Goal: Task Accomplishment & Management: Use online tool/utility

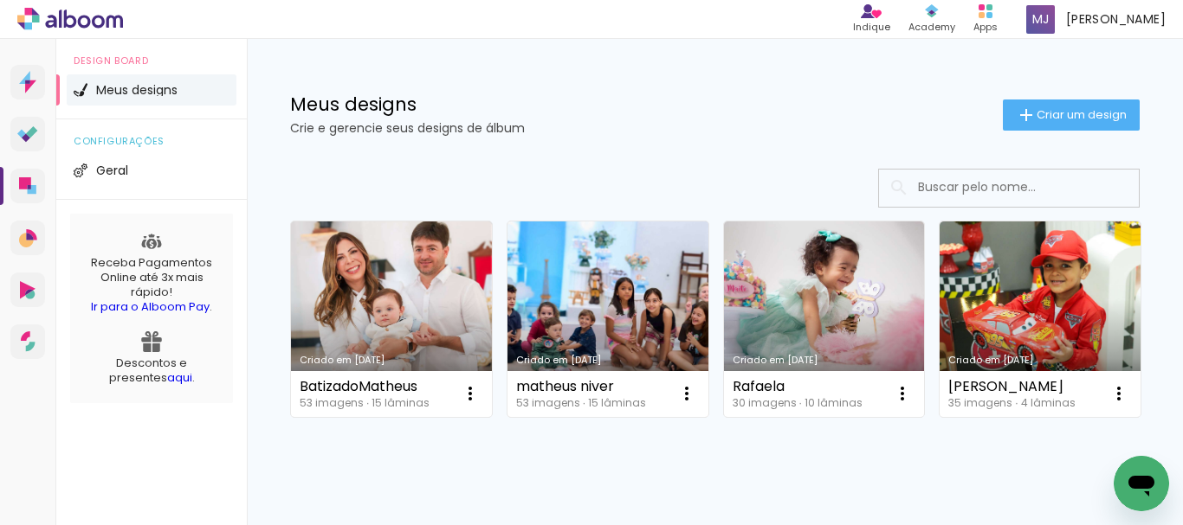
click at [672, 340] on link "Criado em [DATE]" at bounding box center [607, 320] width 201 height 196
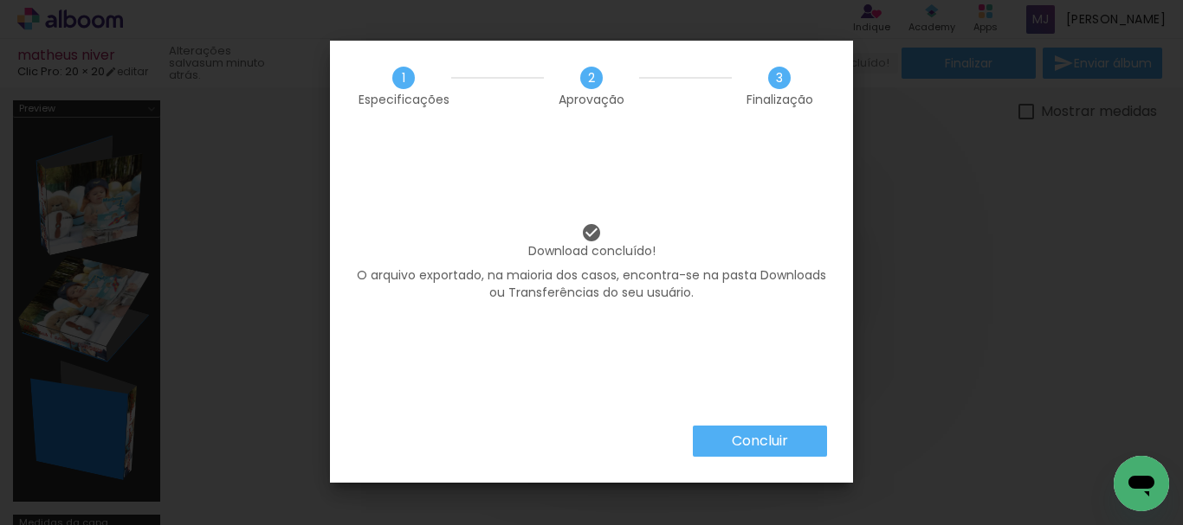
click at [0, 0] on slot "Concluir" at bounding box center [0, 0] width 0 height 0
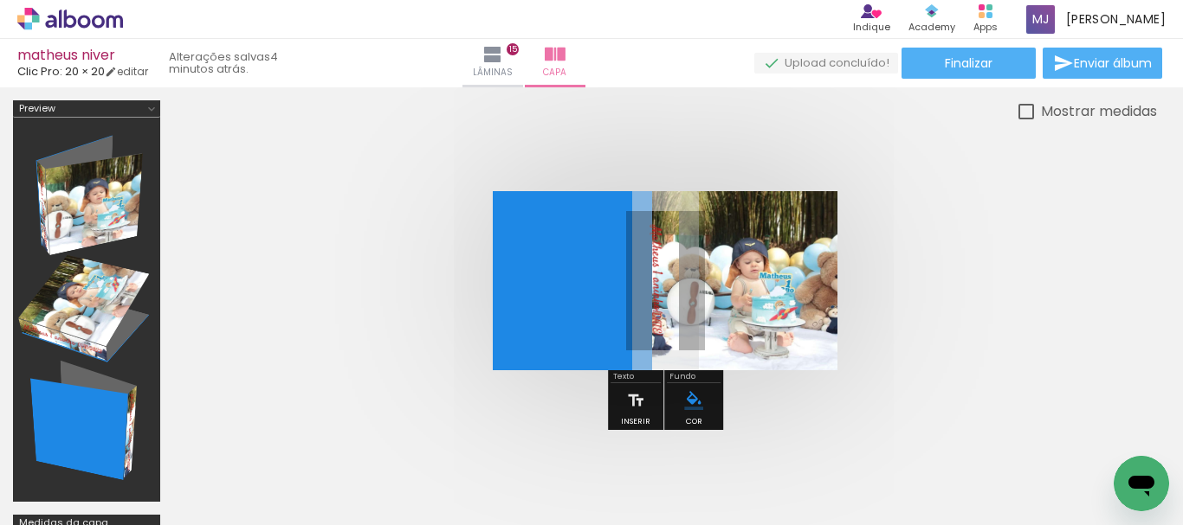
click at [66, 14] on icon at bounding box center [70, 19] width 13 height 18
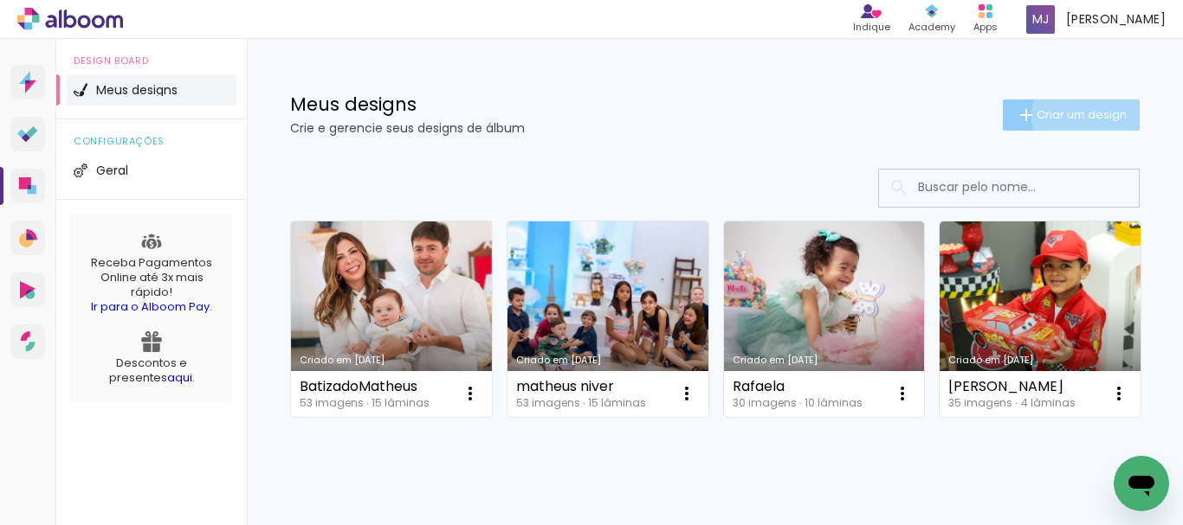
click at [1076, 115] on span "Criar um design" at bounding box center [1081, 114] width 90 height 11
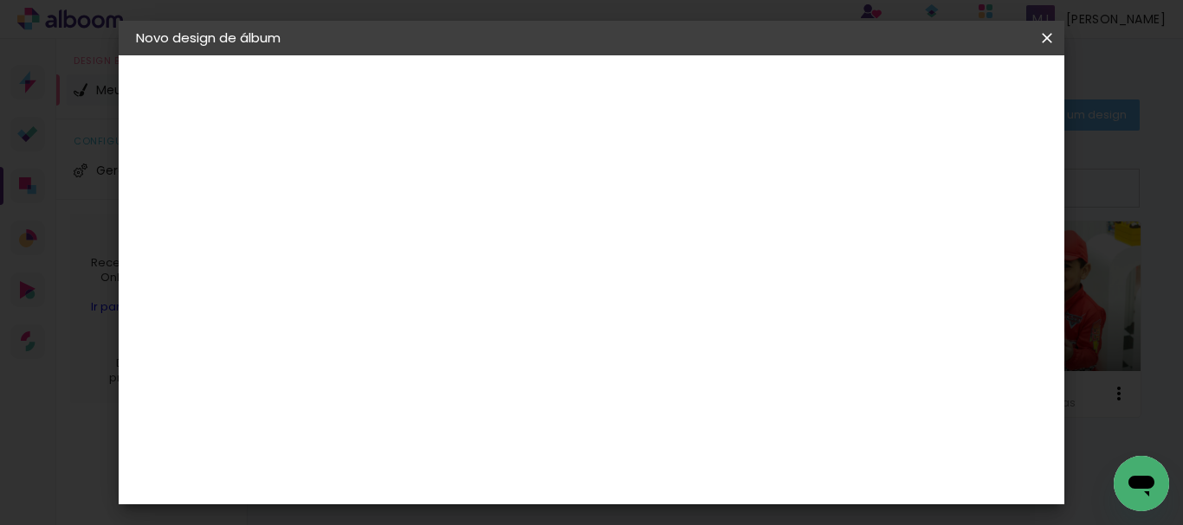
click at [419, 235] on input at bounding box center [419, 232] width 0 height 27
type input "dAVI 1 ANO"
type paper-input "dAVI 1 ANO"
click at [0, 0] on slot "Avançar" at bounding box center [0, 0] width 0 height 0
click at [733, 85] on paper-button "Avançar" at bounding box center [690, 91] width 85 height 29
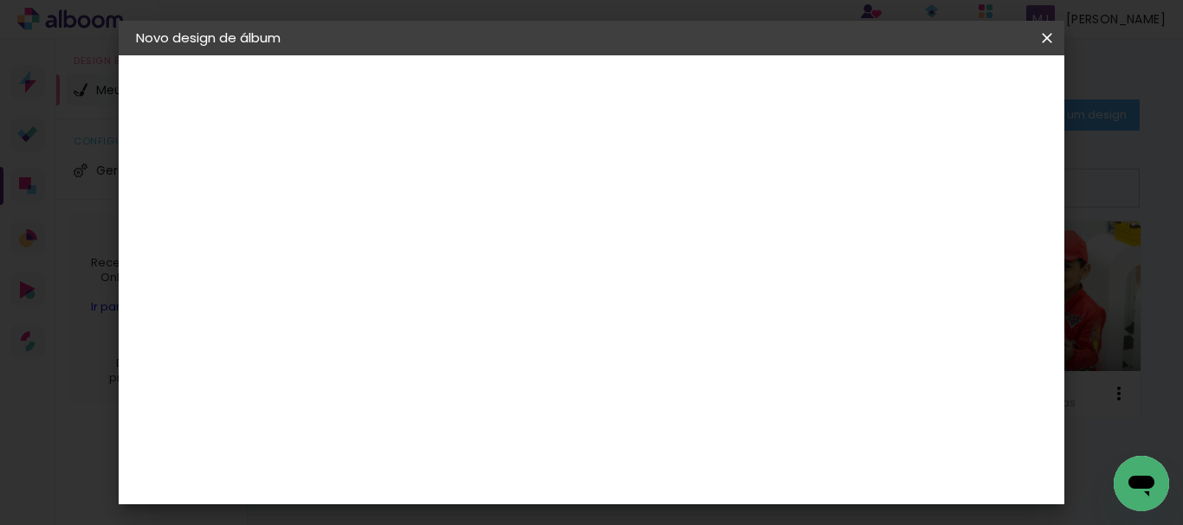
click at [487, 288] on input "text" at bounding box center [453, 301] width 68 height 27
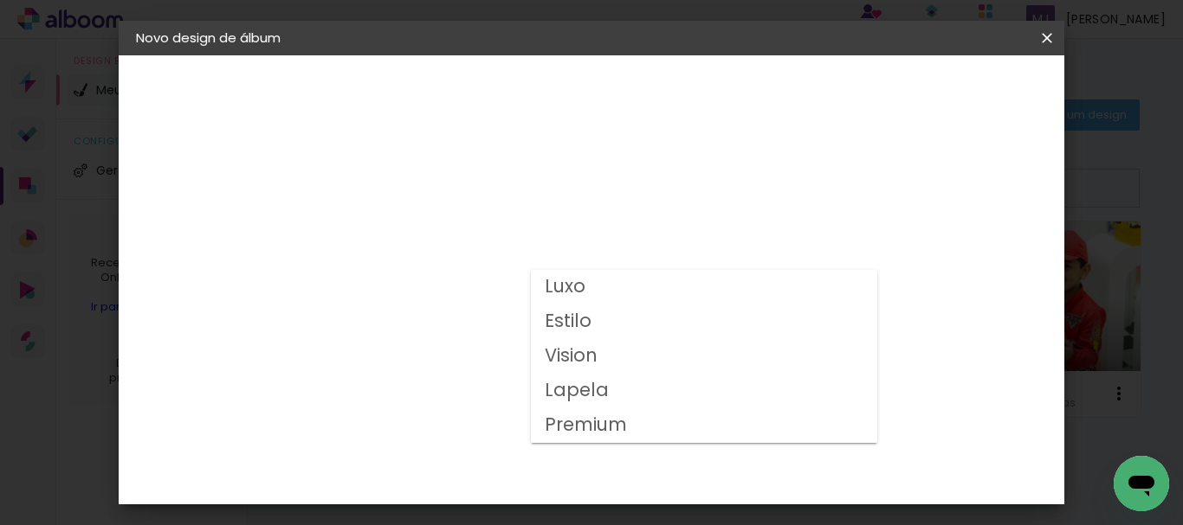
click at [685, 297] on paper-item "Luxo" at bounding box center [704, 287] width 346 height 35
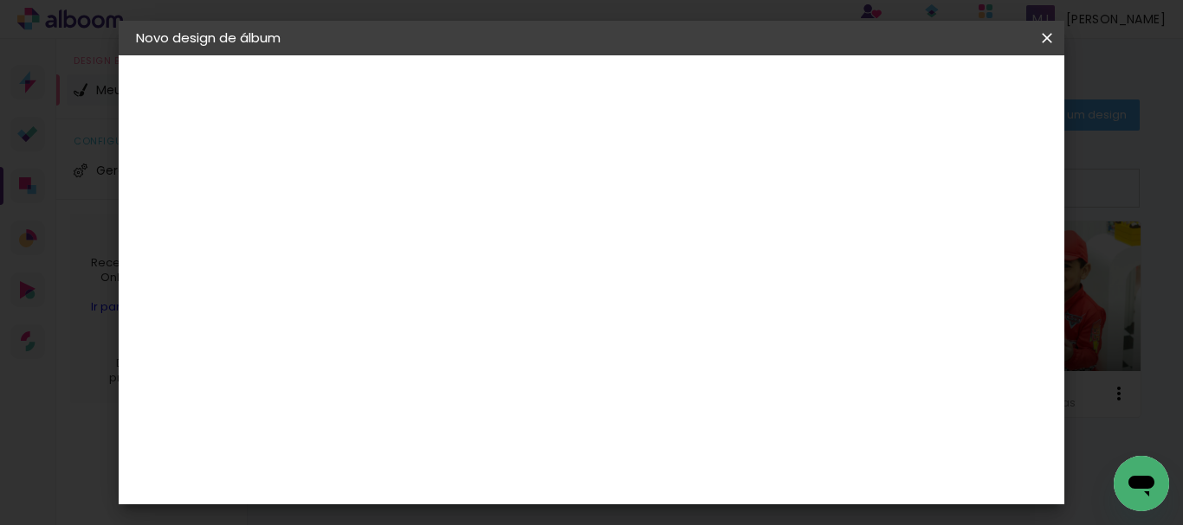
scroll to position [173, 0]
drag, startPoint x: 620, startPoint y: 264, endPoint x: 387, endPoint y: 233, distance: 235.0
click at [387, 203] on div "Opções disponíveis Luxo Estilo Vision Lapela Premium Tamanho Escolha o tamanho …" at bounding box center [536, 128] width 384 height 147
click at [404, 186] on div "Opções disponíveis Luxo Estilo Vision Lapela Premium Tamanho Escolha o tamanho …" at bounding box center [536, 128] width 384 height 147
click at [0, 0] on slot "Avançar" at bounding box center [0, 0] width 0 height 0
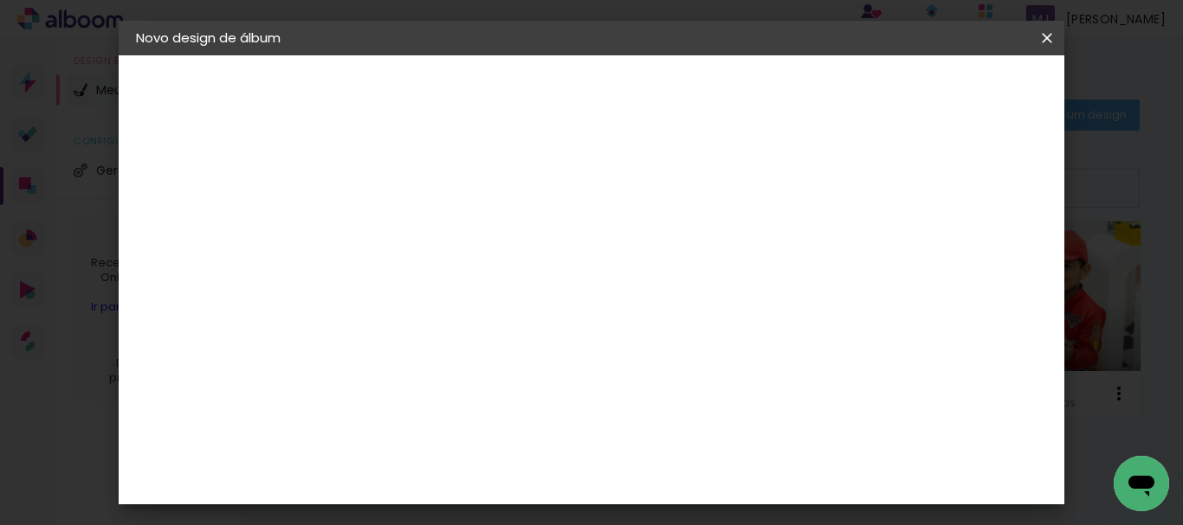
click at [513, 358] on div "Escolha o tamanho" at bounding box center [463, 395] width 100 height 81
click at [487, 288] on input "text" at bounding box center [453, 301] width 68 height 27
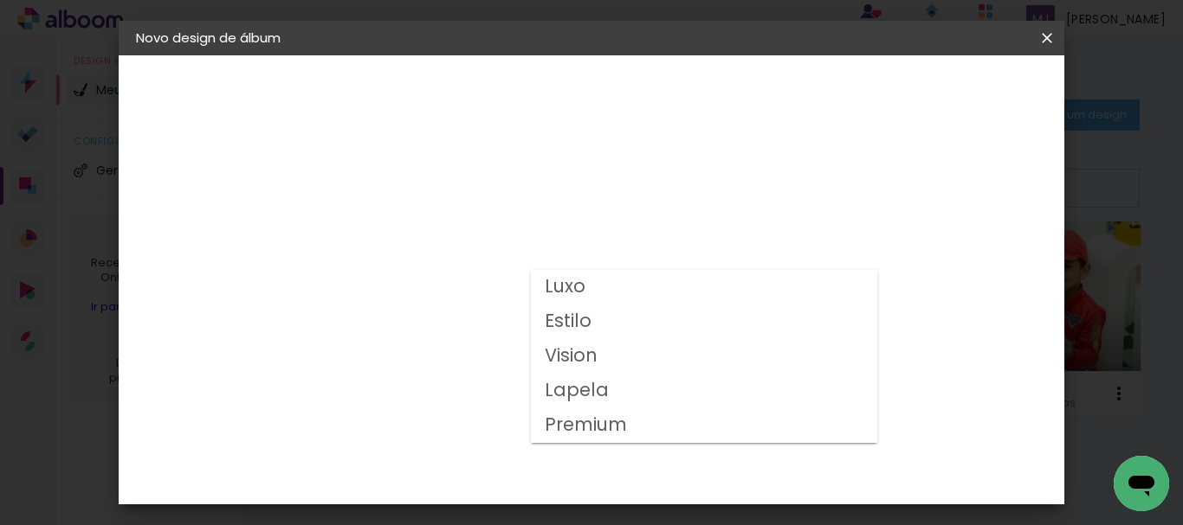
click at [600, 295] on paper-item "Luxo" at bounding box center [704, 287] width 346 height 35
type input "Luxo"
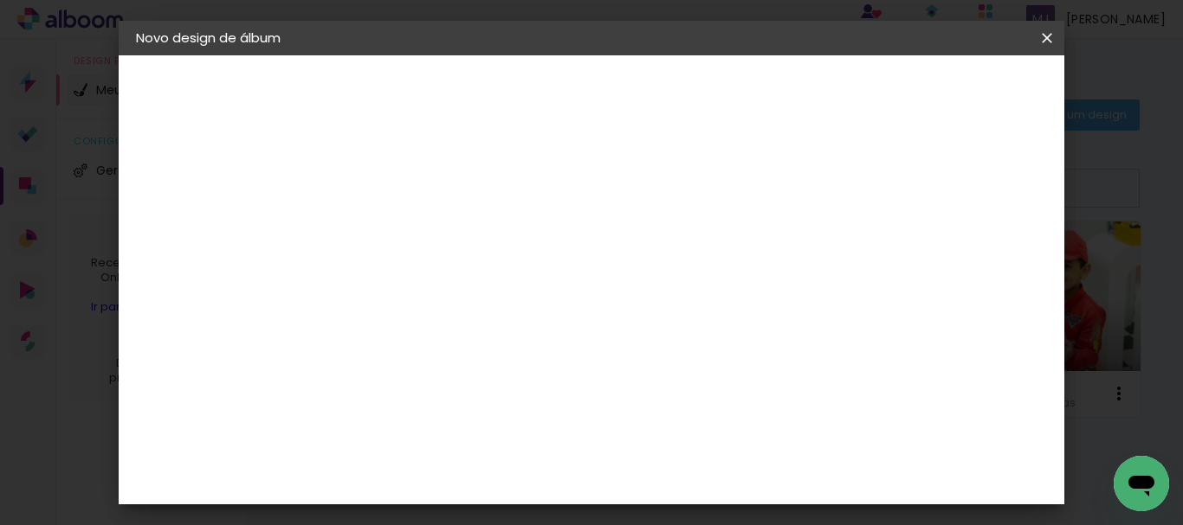
scroll to position [433, 0]
click at [536, 395] on span "20 × 20" at bounding box center [495, 418] width 81 height 46
click at [701, 100] on paper-button "Avançar" at bounding box center [658, 91] width 85 height 29
click at [697, 191] on div "mm Mostrar sangria" at bounding box center [533, 187] width 327 height 39
click at [582, 187] on div at bounding box center [574, 187] width 16 height 16
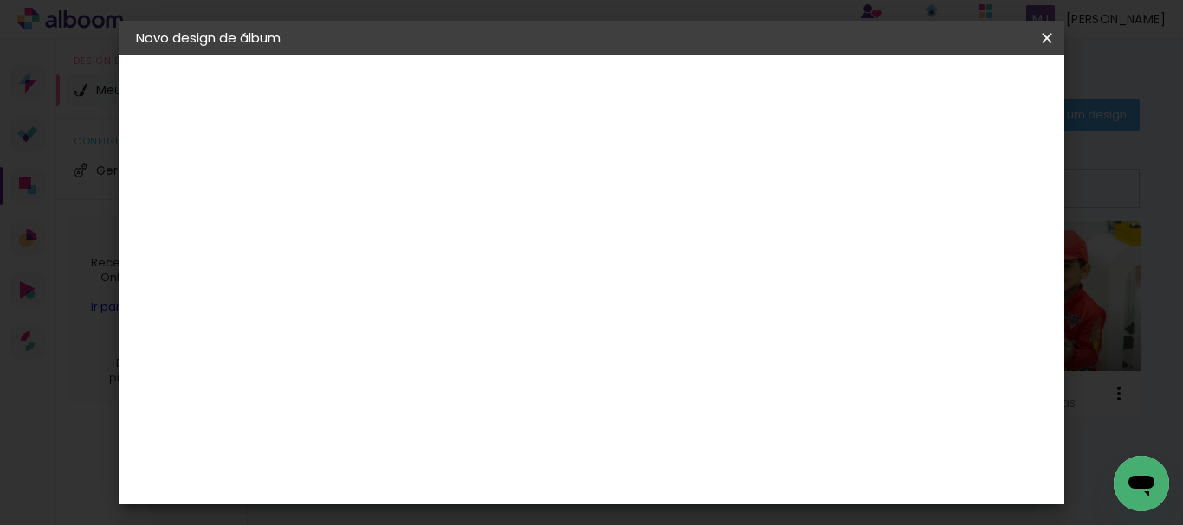
type paper-checkbox "on"
click at [680, 94] on span "Iniciar design" at bounding box center [660, 98] width 40 height 24
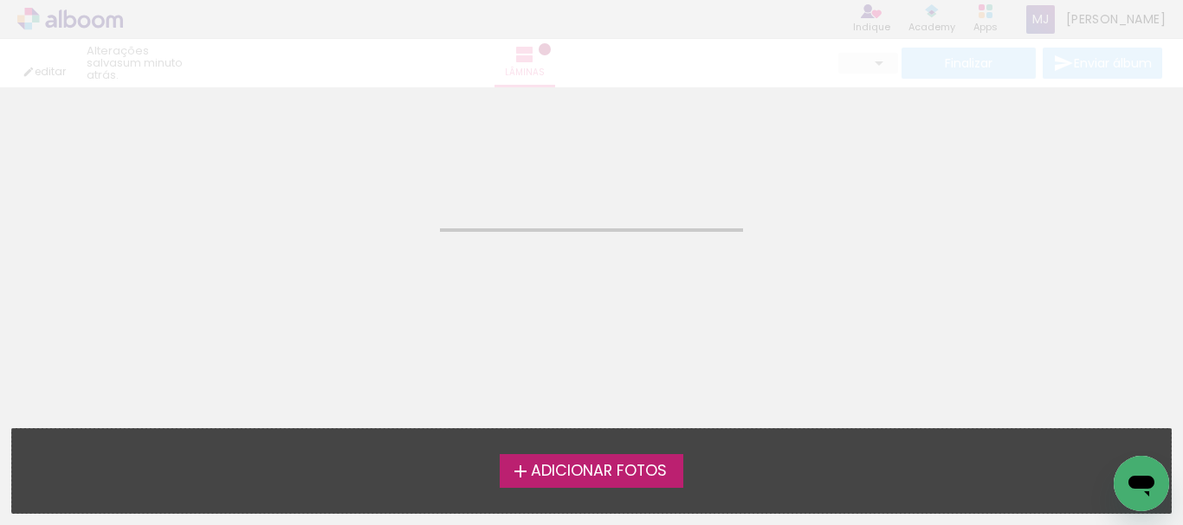
click at [588, 464] on span "Adicionar Fotos" at bounding box center [599, 472] width 136 height 16
click at [0, 0] on input "file" at bounding box center [0, 0] width 0 height 0
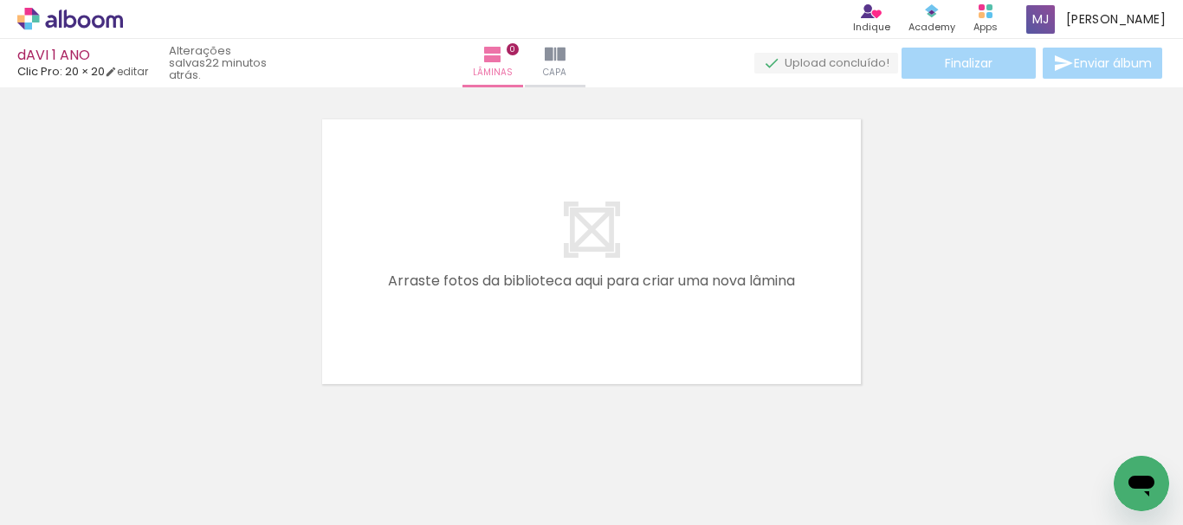
scroll to position [0, 2886]
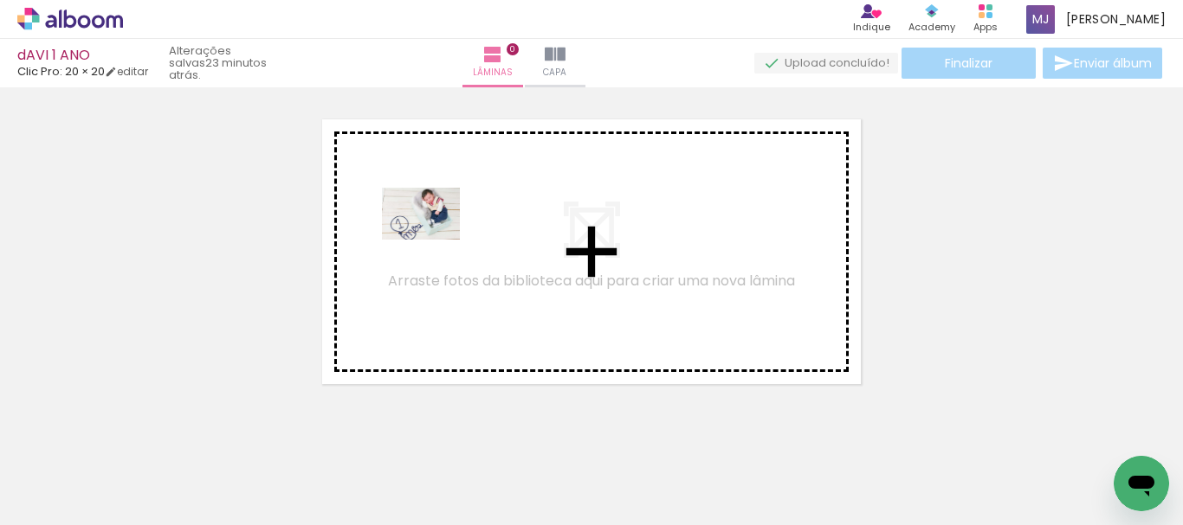
drag, startPoint x: 497, startPoint y: 477, endPoint x: 434, endPoint y: 240, distance: 245.5
click at [434, 240] on quentale-workspace at bounding box center [591, 262] width 1183 height 525
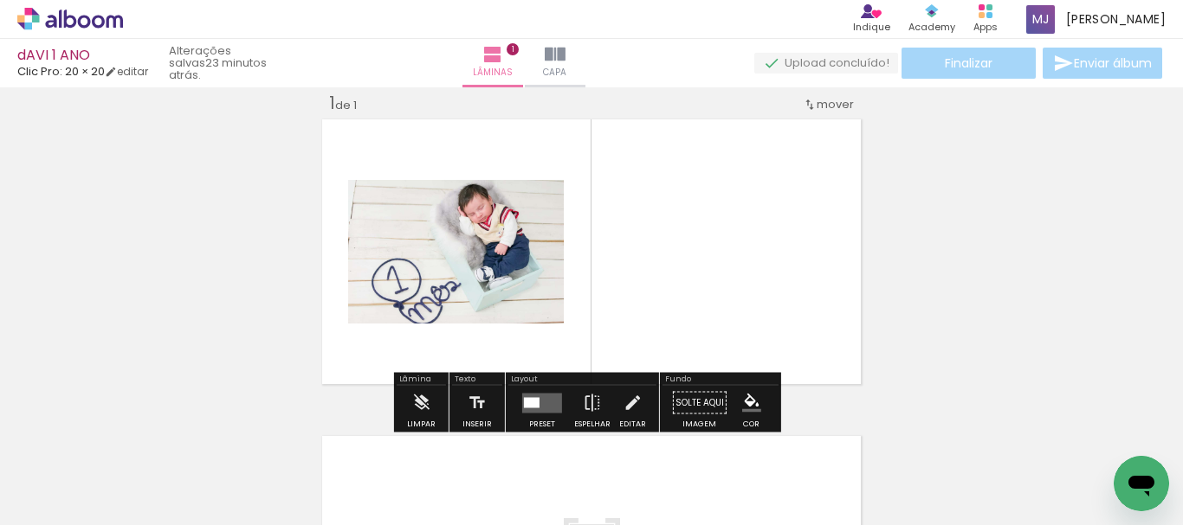
scroll to position [0, 0]
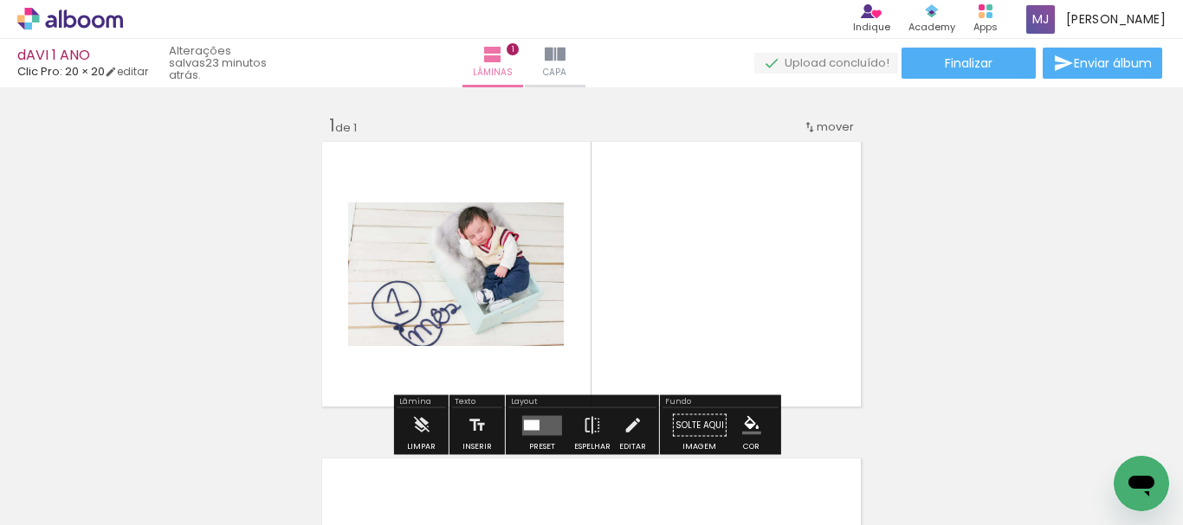
drag, startPoint x: 591, startPoint y: 474, endPoint x: 689, endPoint y: 293, distance: 205.7
click at [689, 293] on quentale-workspace at bounding box center [591, 262] width 1183 height 525
drag, startPoint x: 679, startPoint y: 469, endPoint x: 614, endPoint y: 304, distance: 177.6
click at [614, 304] on quentale-workspace at bounding box center [591, 262] width 1183 height 525
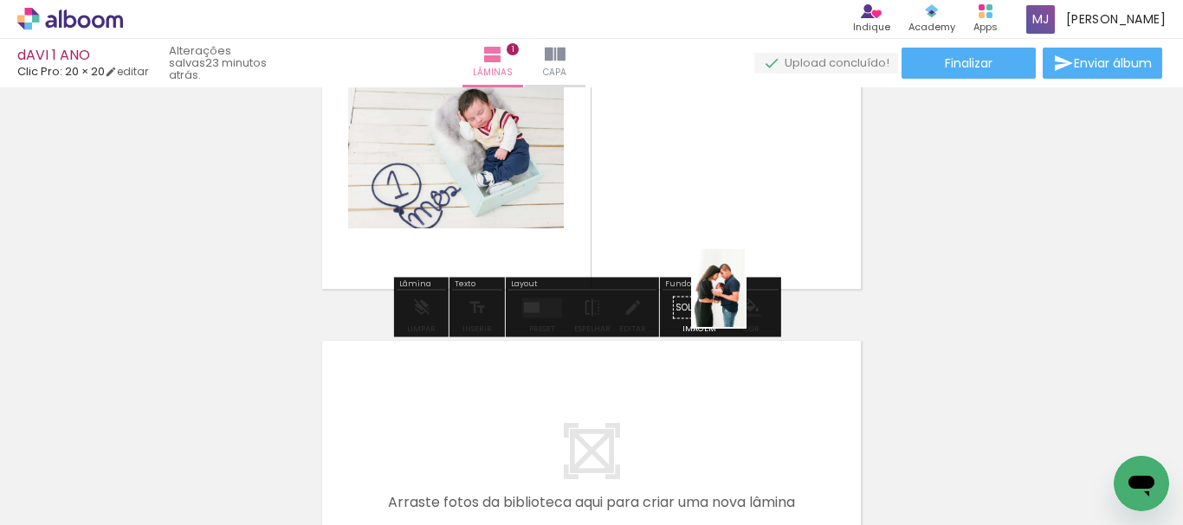
drag, startPoint x: 779, startPoint y: 474, endPoint x: 745, endPoint y: 301, distance: 175.7
click at [745, 301] on quentale-workspace at bounding box center [591, 262] width 1183 height 525
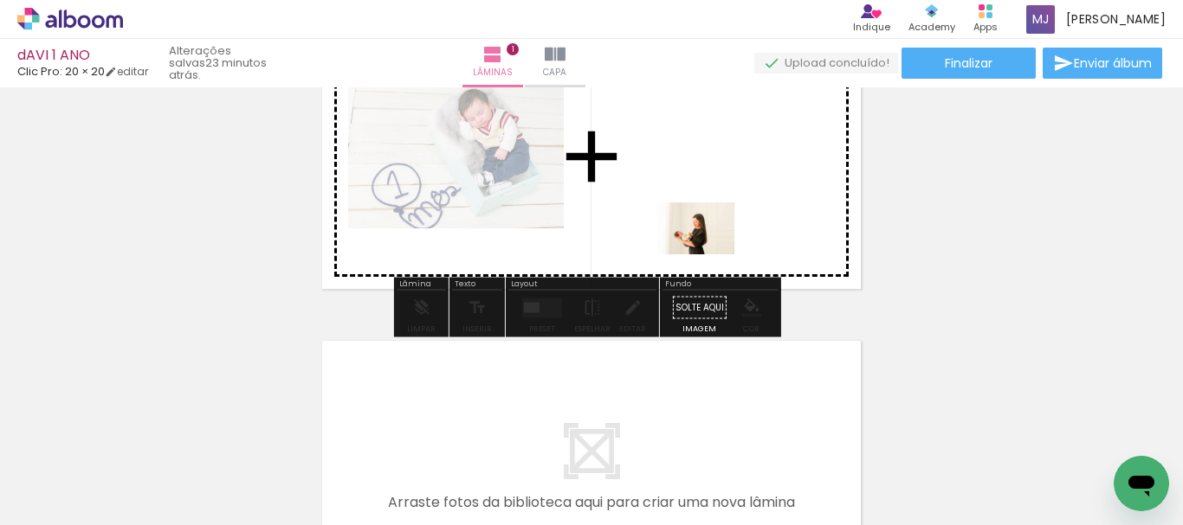
drag, startPoint x: 891, startPoint y: 464, endPoint x: 708, endPoint y: 255, distance: 278.0
click at [708, 255] on quentale-workspace at bounding box center [591, 262] width 1183 height 525
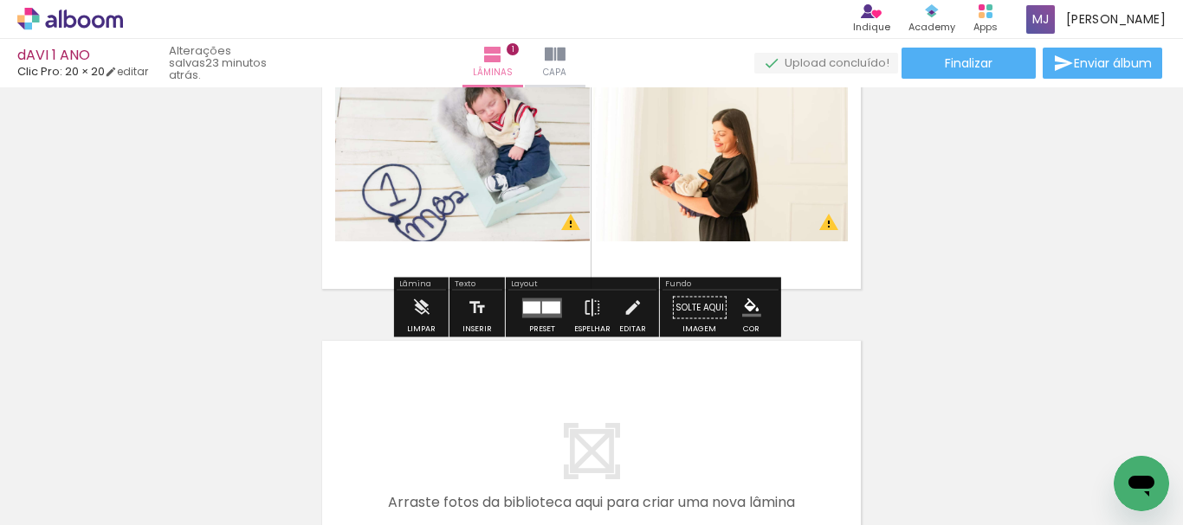
scroll to position [31, 0]
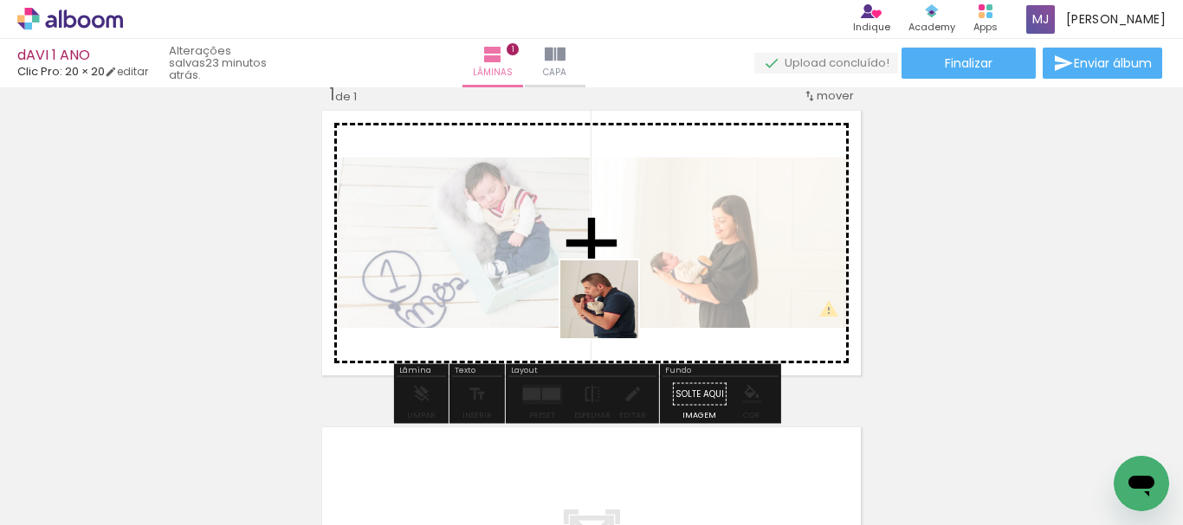
drag, startPoint x: 588, startPoint y: 479, endPoint x: 614, endPoint y: 318, distance: 163.1
click at [613, 307] on quentale-workspace at bounding box center [591, 262] width 1183 height 525
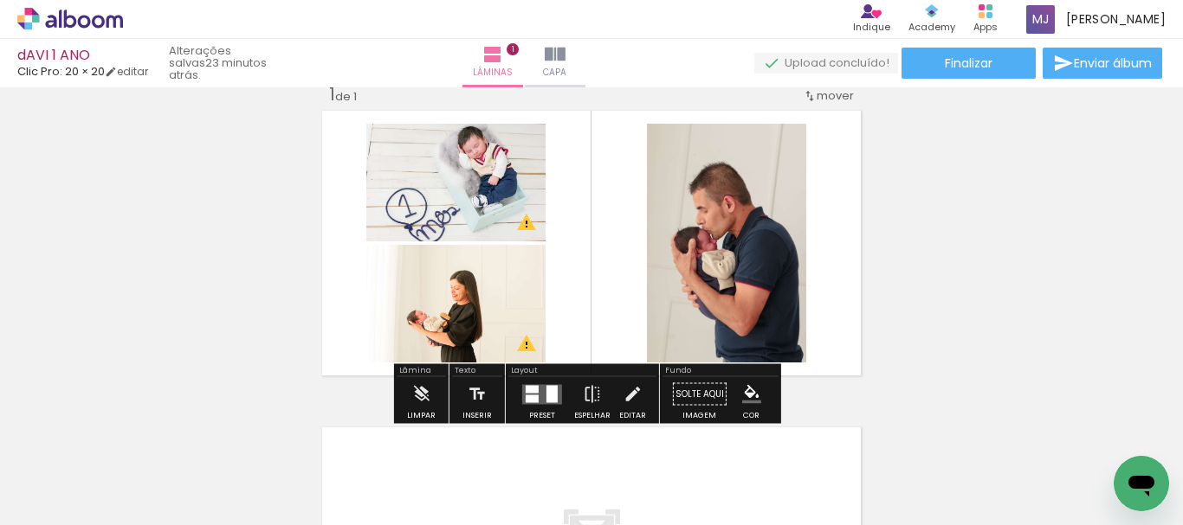
drag, startPoint x: 695, startPoint y: 467, endPoint x: 661, endPoint y: 290, distance: 180.8
click at [661, 306] on quentale-workspace at bounding box center [591, 262] width 1183 height 525
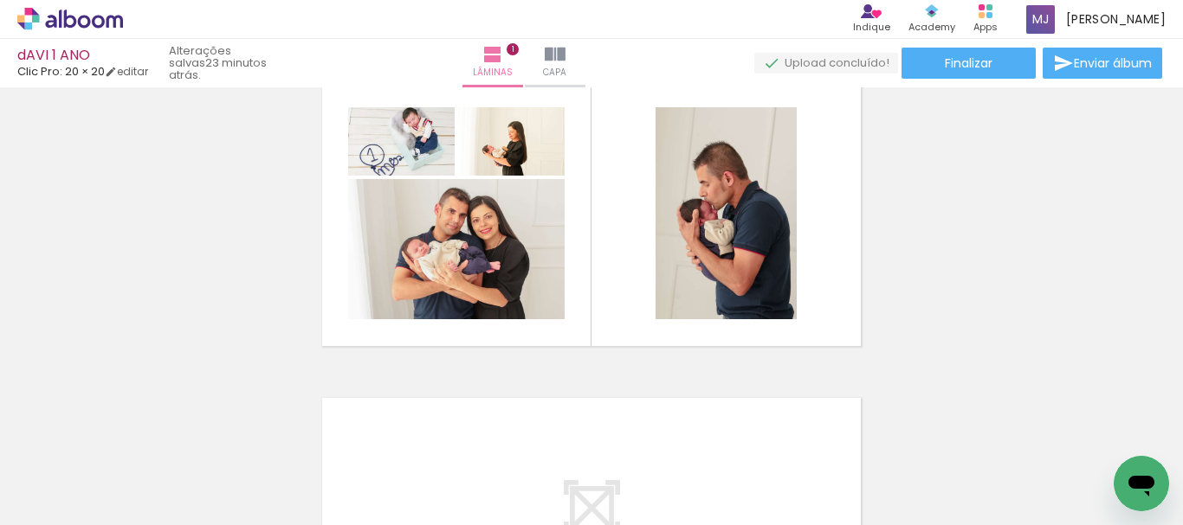
scroll to position [0, 0]
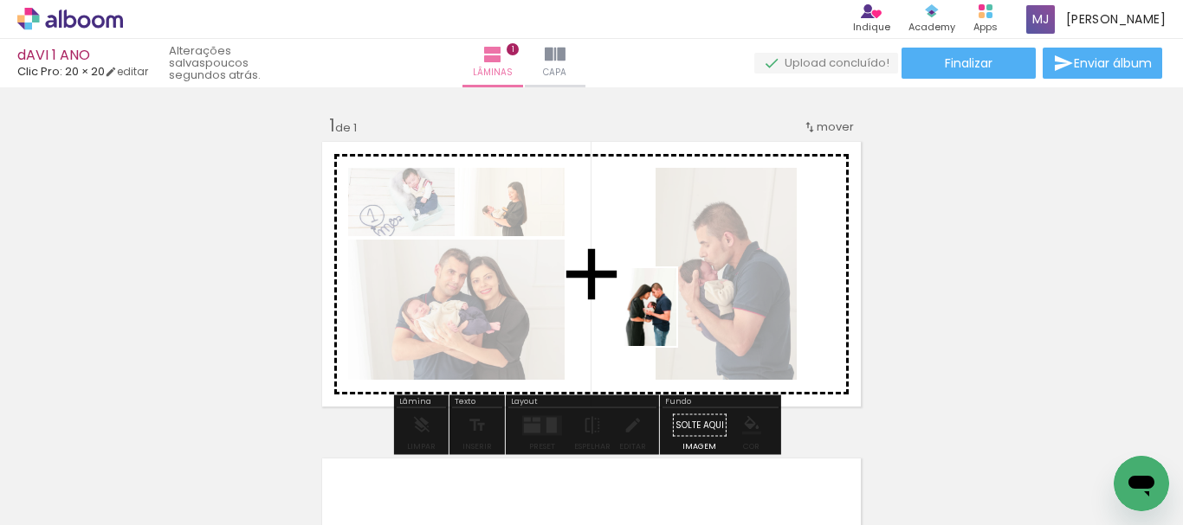
drag, startPoint x: 789, startPoint y: 467, endPoint x: 675, endPoint y: 318, distance: 187.9
click at [675, 319] on quentale-workspace at bounding box center [591, 262] width 1183 height 525
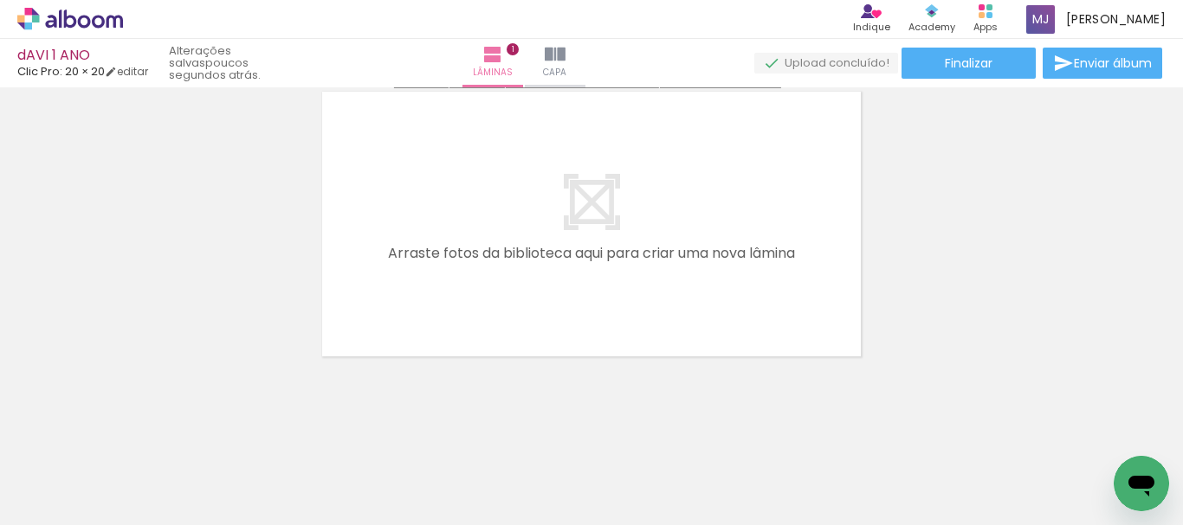
scroll to position [371, 0]
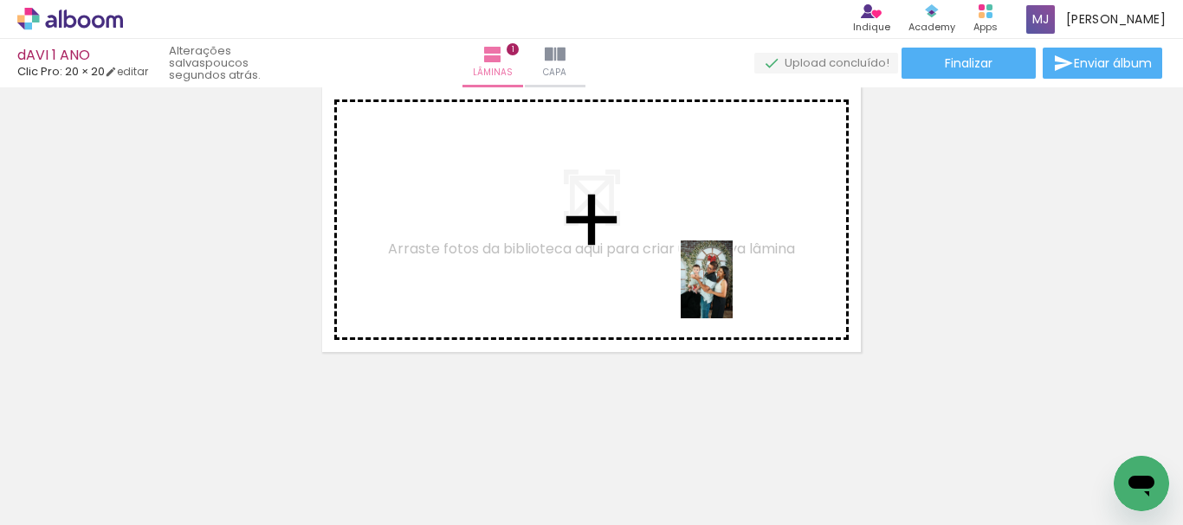
drag, startPoint x: 980, startPoint y: 478, endPoint x: 732, endPoint y: 292, distance: 310.4
click at [732, 291] on quentale-workspace at bounding box center [591, 262] width 1183 height 525
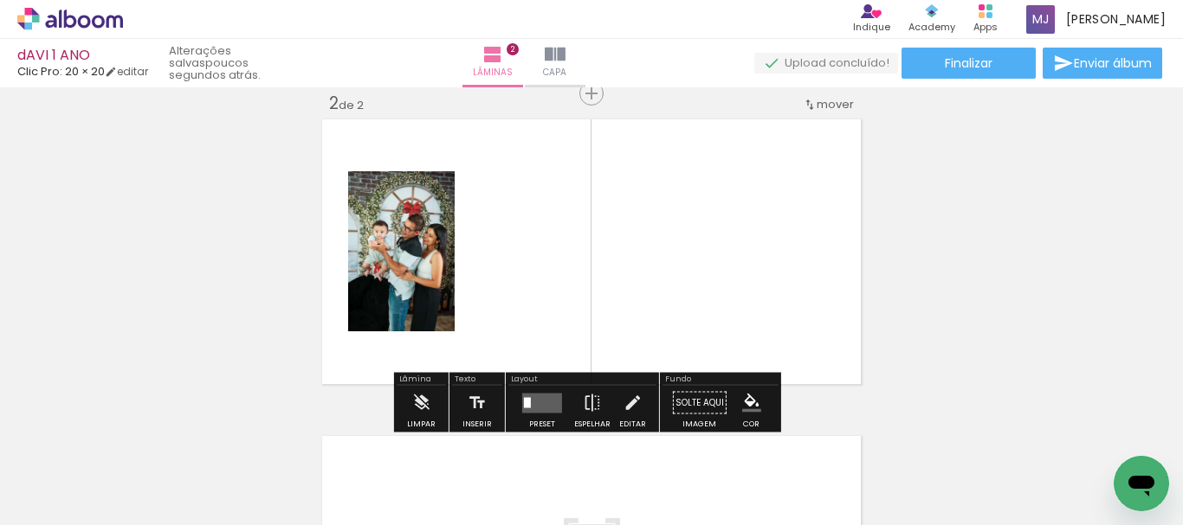
scroll to position [0, 3369]
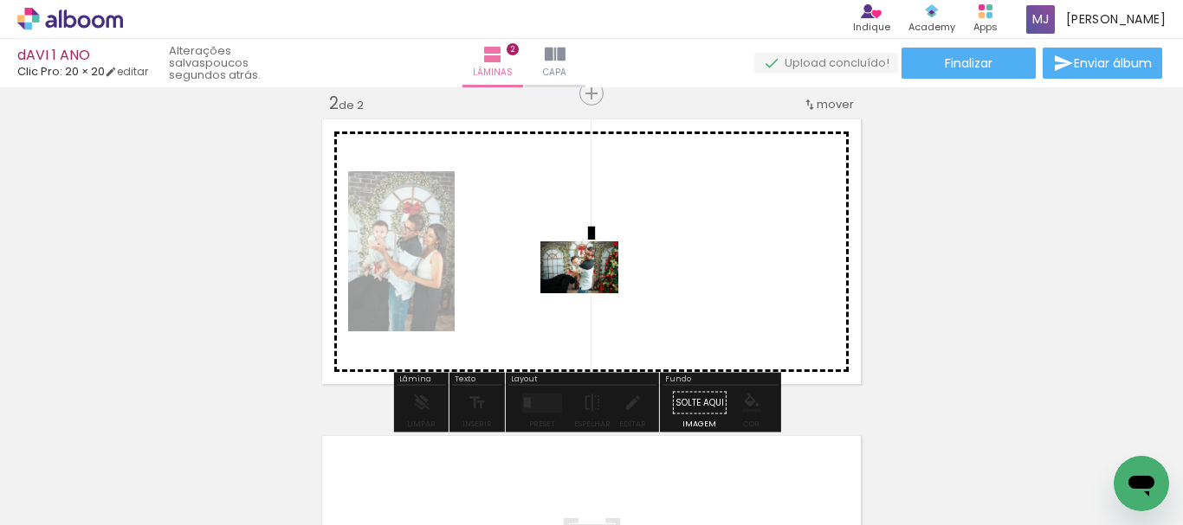
drag, startPoint x: 583, startPoint y: 479, endPoint x: 680, endPoint y: 435, distance: 105.4
click at [591, 294] on quentale-workspace at bounding box center [591, 262] width 1183 height 525
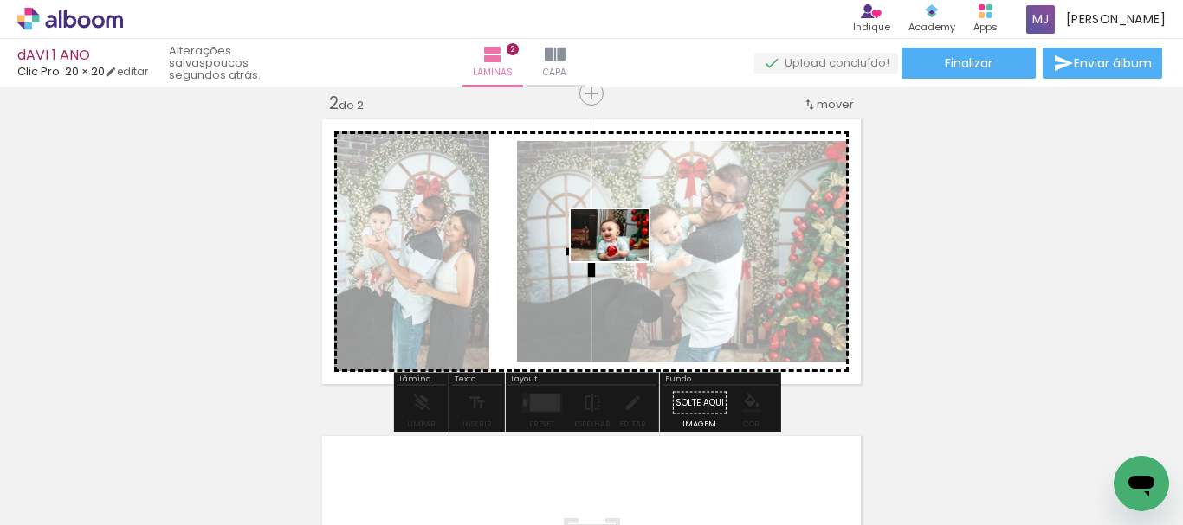
drag, startPoint x: 670, startPoint y: 449, endPoint x: 733, endPoint y: 419, distance: 70.1
click at [622, 259] on quentale-workspace at bounding box center [591, 262] width 1183 height 525
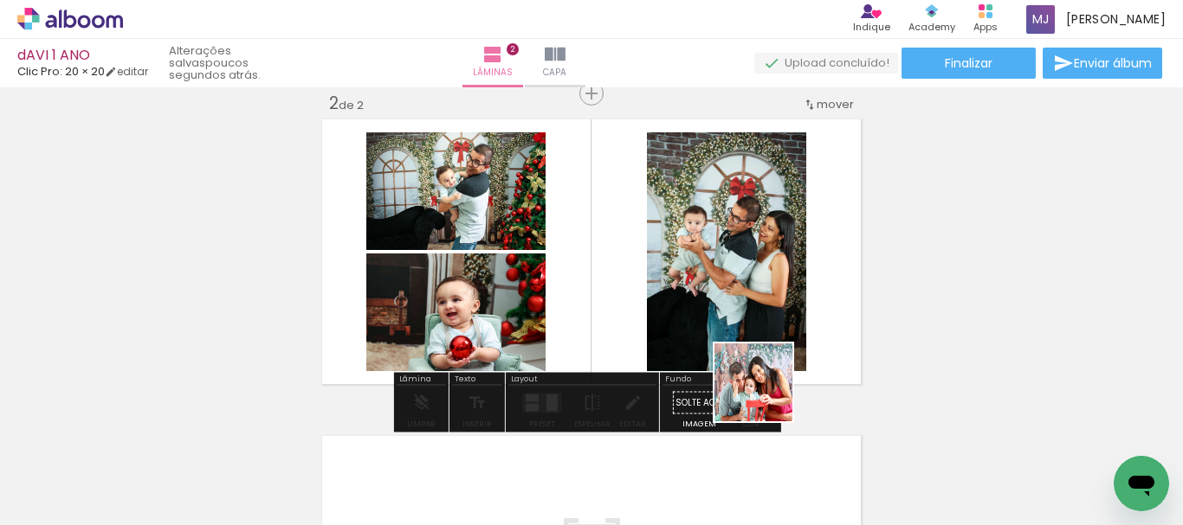
drag, startPoint x: 781, startPoint y: 479, endPoint x: 655, endPoint y: 241, distance: 269.1
click at [655, 241] on quentale-workspace at bounding box center [591, 262] width 1183 height 525
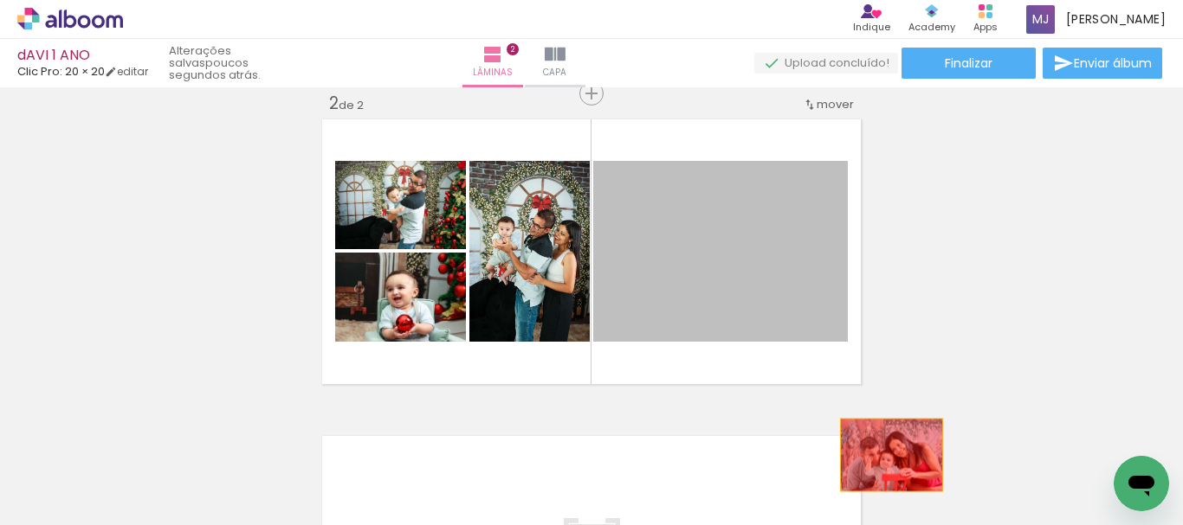
drag, startPoint x: 736, startPoint y: 294, endPoint x: 885, endPoint y: 455, distance: 219.3
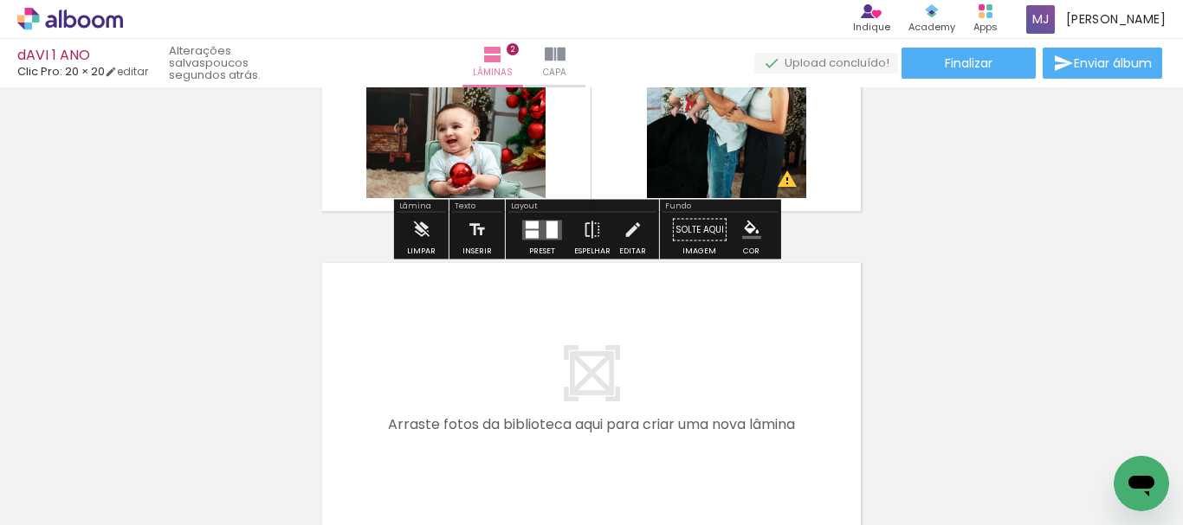
scroll to position [599, 0]
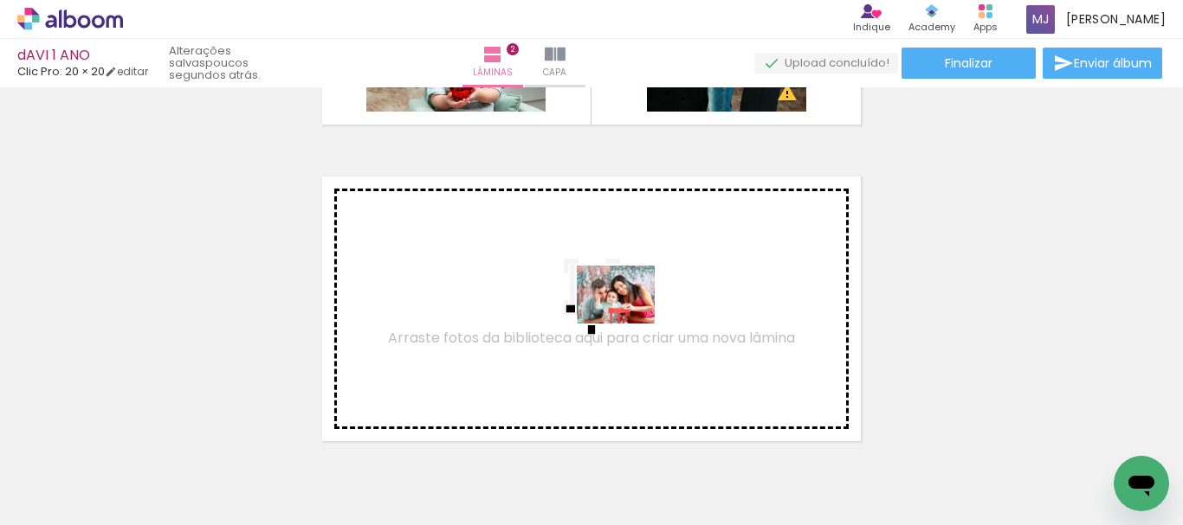
drag, startPoint x: 819, startPoint y: 461, endPoint x: 800, endPoint y: 433, distance: 33.6
click at [627, 319] on quentale-workspace at bounding box center [591, 262] width 1183 height 525
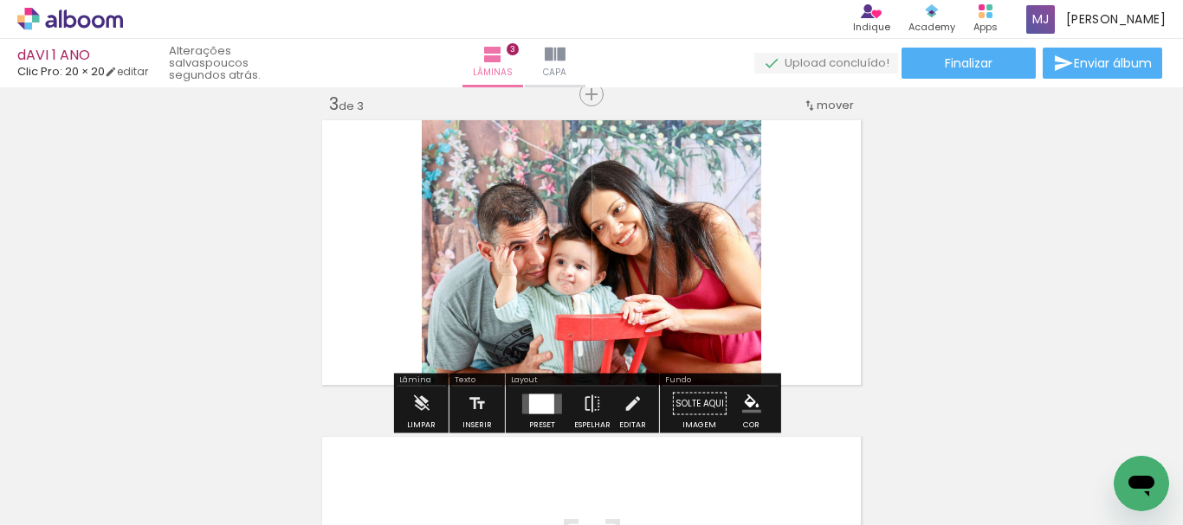
scroll to position [656, 0]
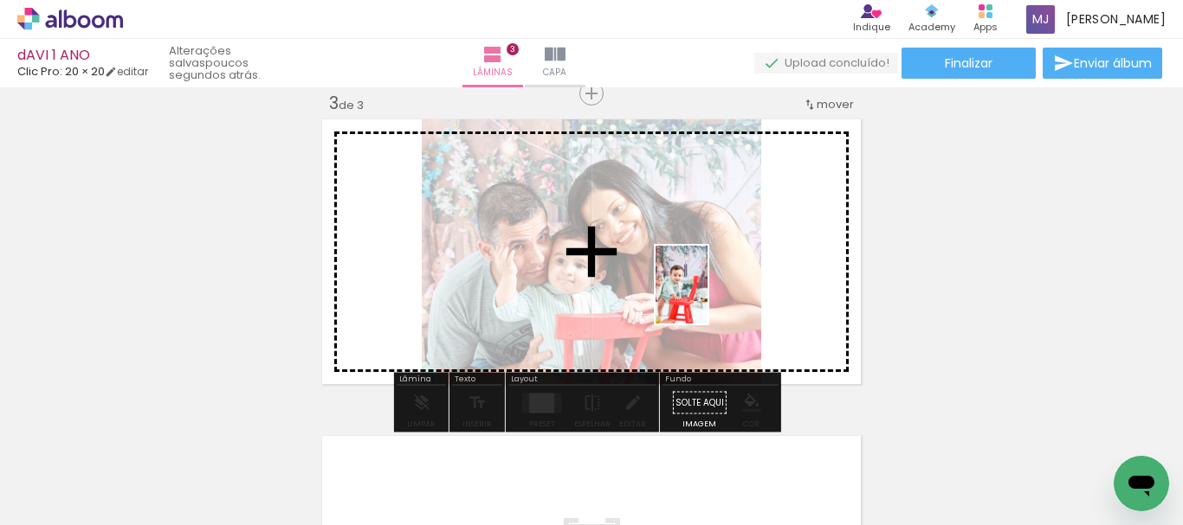
drag, startPoint x: 864, startPoint y: 473, endPoint x: 707, endPoint y: 298, distance: 234.8
click at [707, 298] on quentale-workspace at bounding box center [591, 262] width 1183 height 525
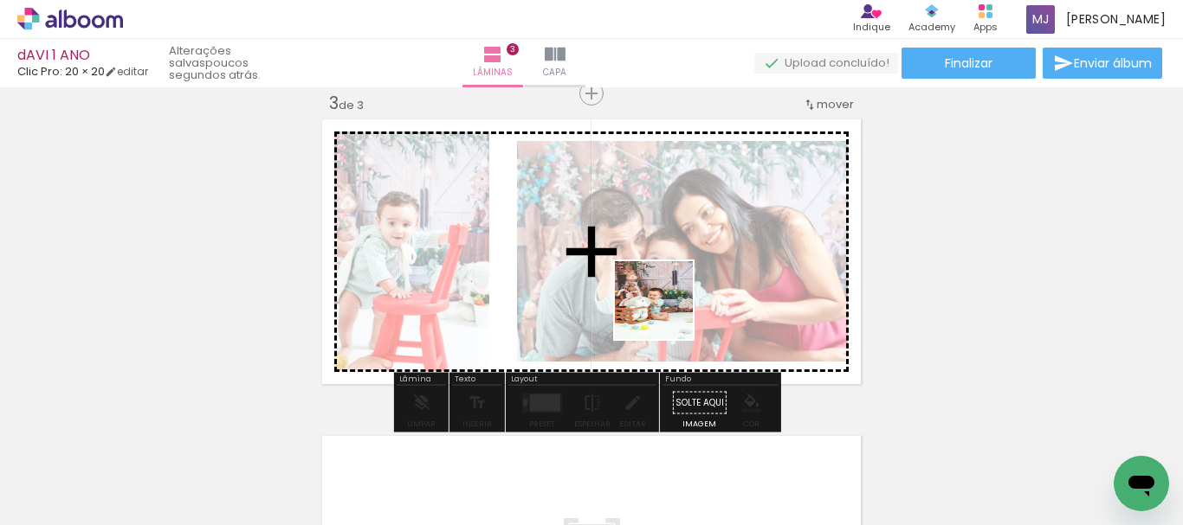
drag, startPoint x: 981, startPoint y: 467, endPoint x: 1006, endPoint y: 376, distance: 94.3
click at [598, 284] on quentale-workspace at bounding box center [591, 262] width 1183 height 525
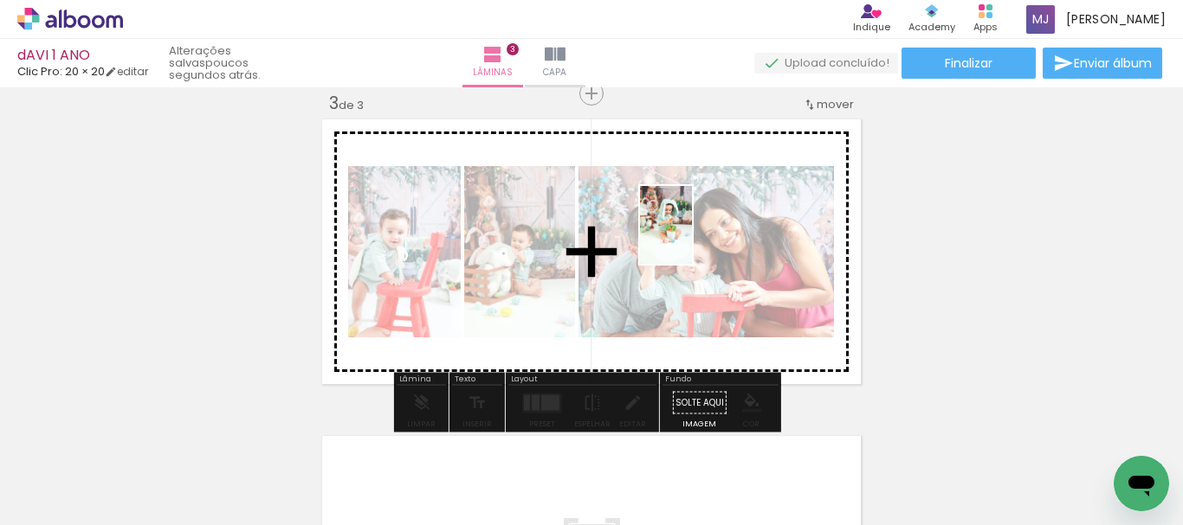
drag, startPoint x: 1070, startPoint y: 442, endPoint x: 682, endPoint y: 238, distance: 438.4
click at [682, 238] on quentale-workspace at bounding box center [591, 262] width 1183 height 525
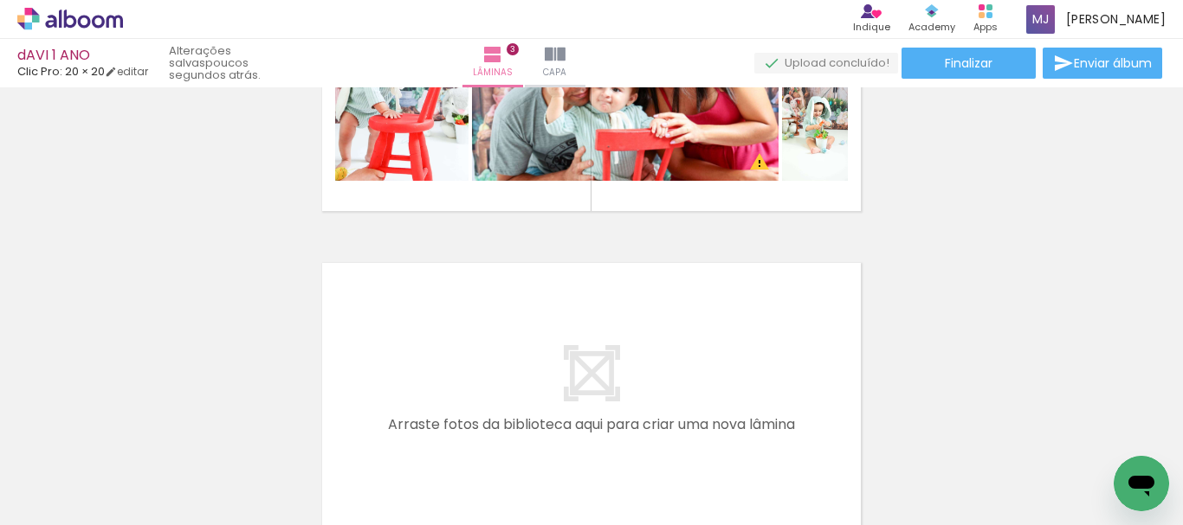
scroll to position [916, 0]
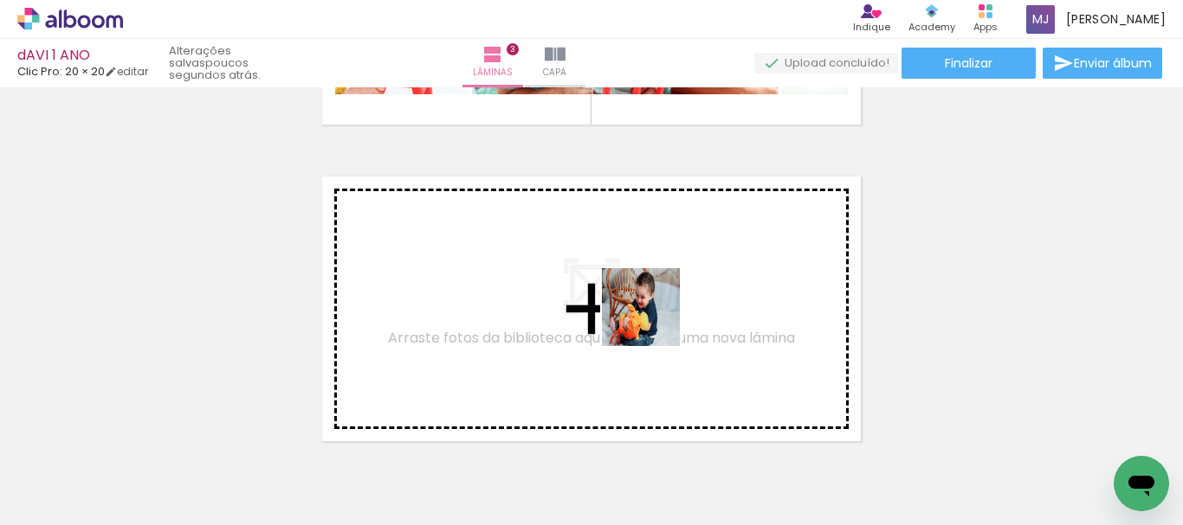
drag, startPoint x: 843, startPoint y: 471, endPoint x: 944, endPoint y: 424, distance: 110.8
click at [629, 303] on quentale-workspace at bounding box center [591, 262] width 1183 height 525
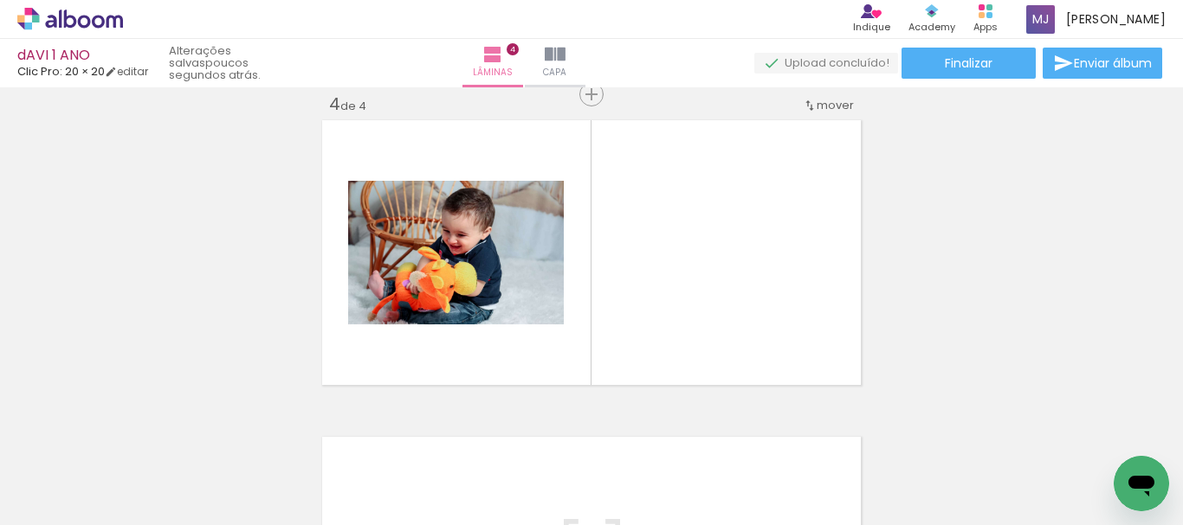
scroll to position [973, 0]
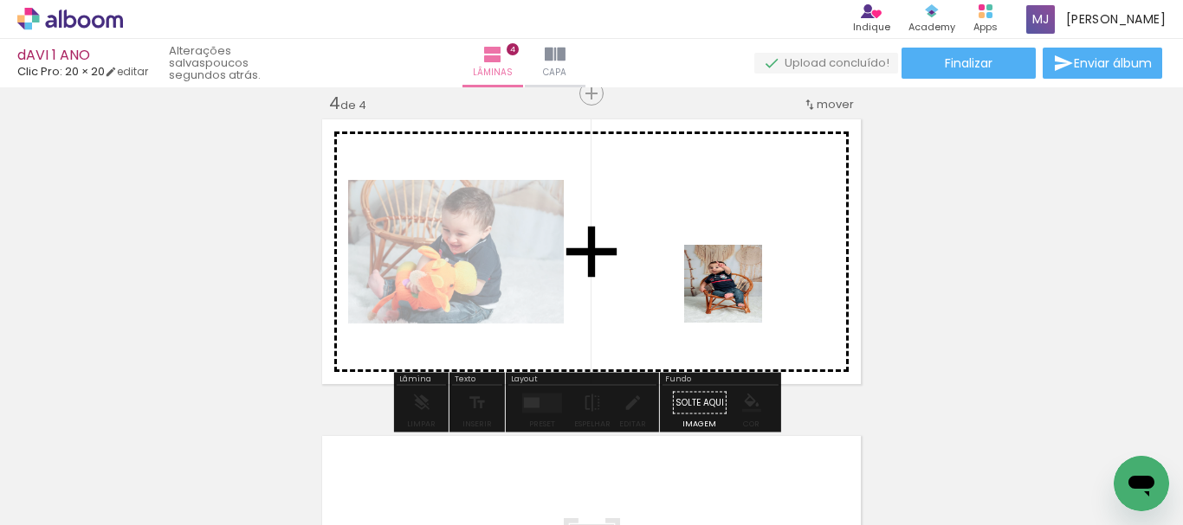
drag, startPoint x: 934, startPoint y: 481, endPoint x: 1088, endPoint y: 396, distance: 175.9
click at [677, 275] on quentale-workspace at bounding box center [591, 262] width 1183 height 525
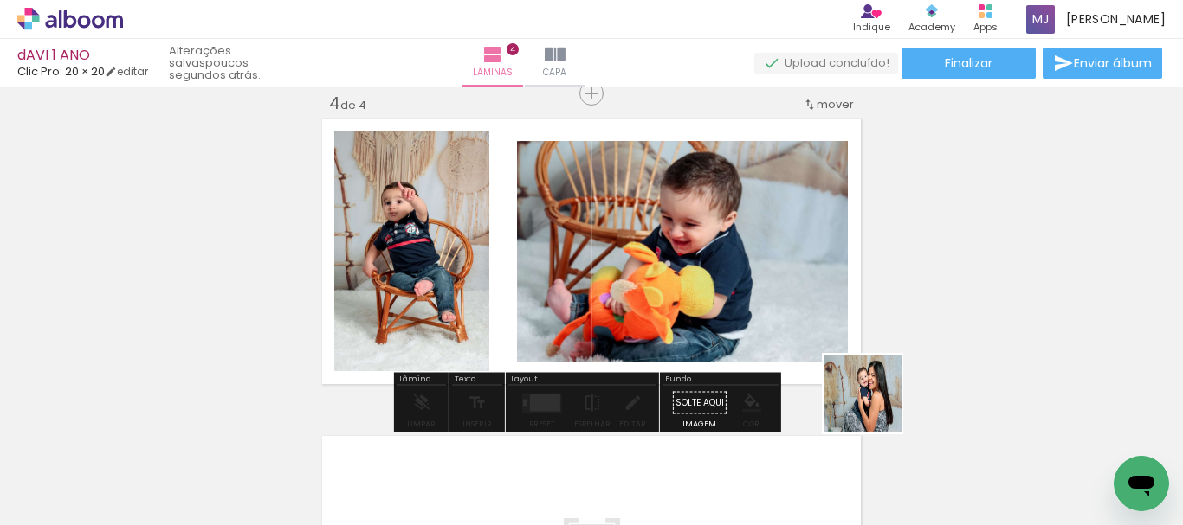
drag, startPoint x: 1009, startPoint y: 477, endPoint x: 585, endPoint y: 272, distance: 471.2
click at [585, 272] on quentale-workspace at bounding box center [591, 262] width 1183 height 525
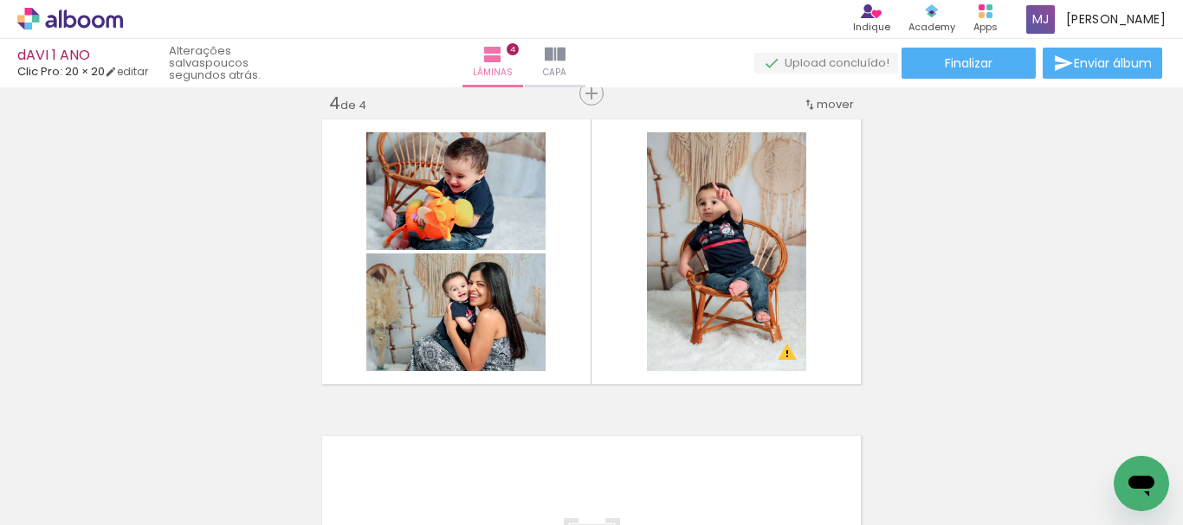
scroll to position [0, 4441]
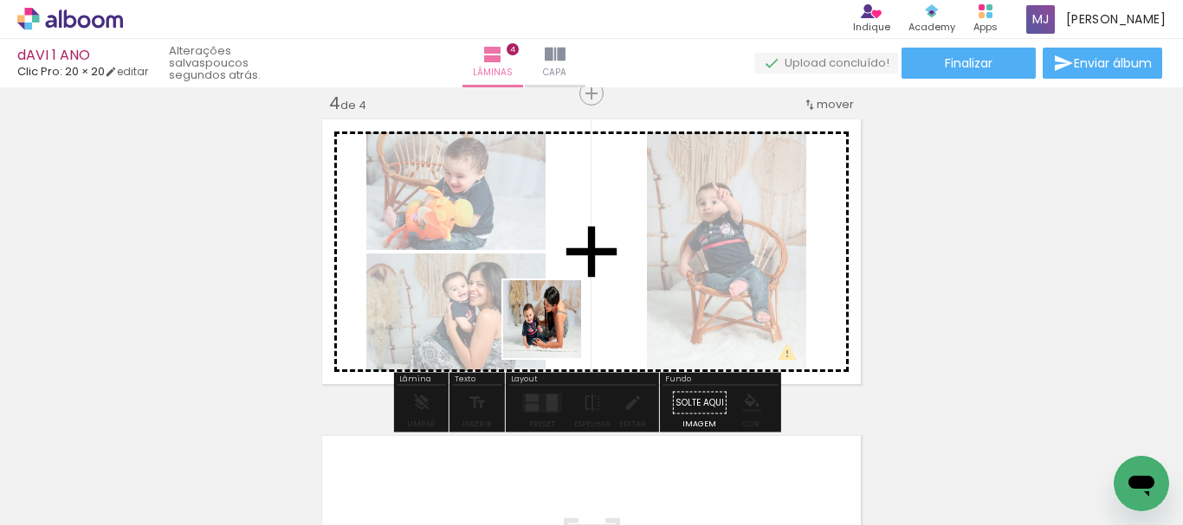
drag, startPoint x: 592, startPoint y: 469, endPoint x: 670, endPoint y: 459, distance: 78.6
click at [551, 300] on quentale-workspace at bounding box center [591, 262] width 1183 height 525
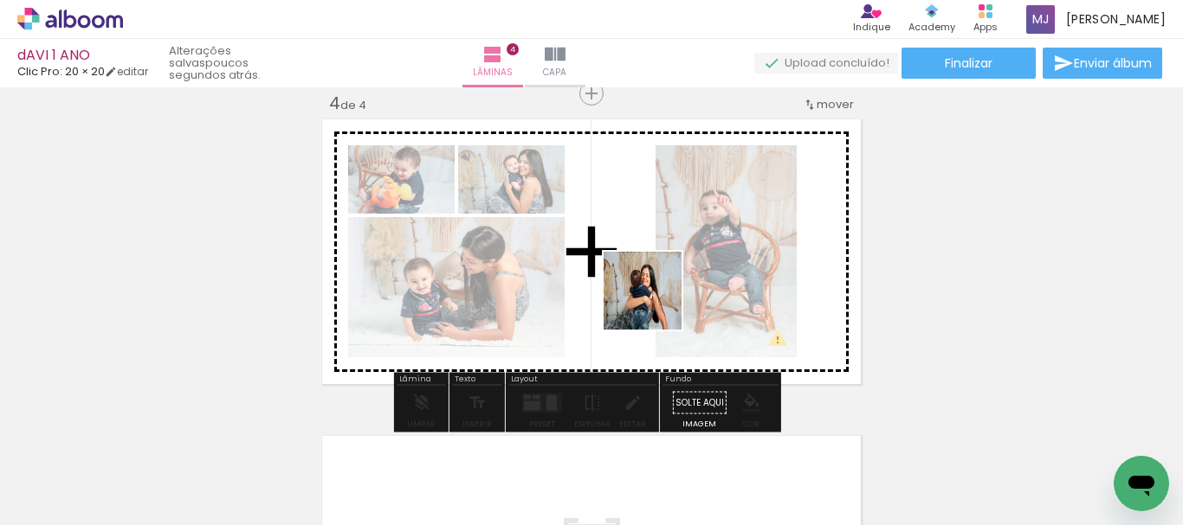
drag, startPoint x: 688, startPoint y: 403, endPoint x: 621, endPoint y: 229, distance: 187.5
click at [621, 229] on quentale-workspace at bounding box center [591, 262] width 1183 height 525
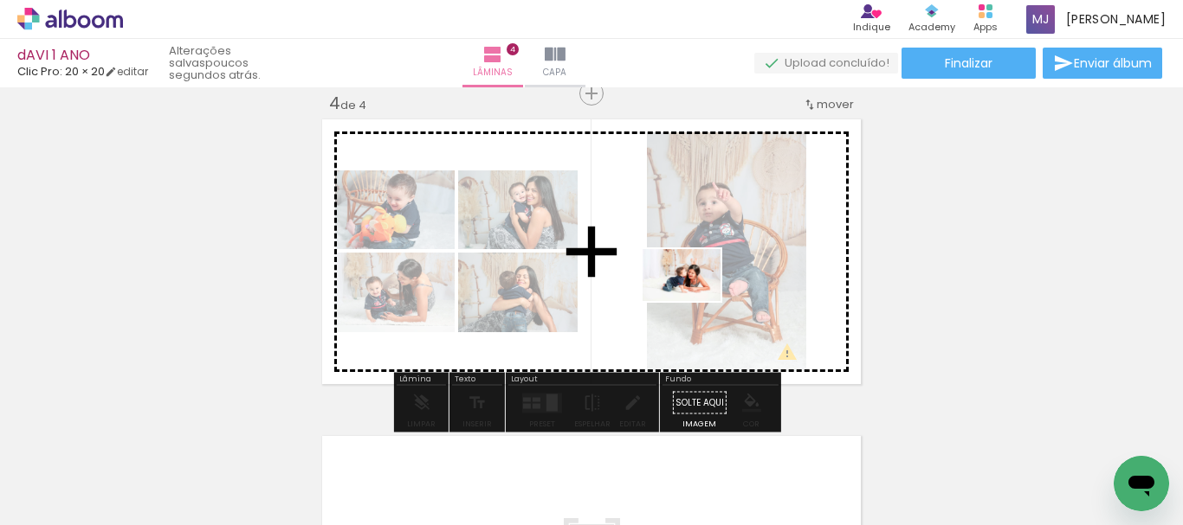
drag, startPoint x: 777, startPoint y: 472, endPoint x: 874, endPoint y: 486, distance: 97.1
click at [694, 300] on quentale-workspace at bounding box center [591, 262] width 1183 height 525
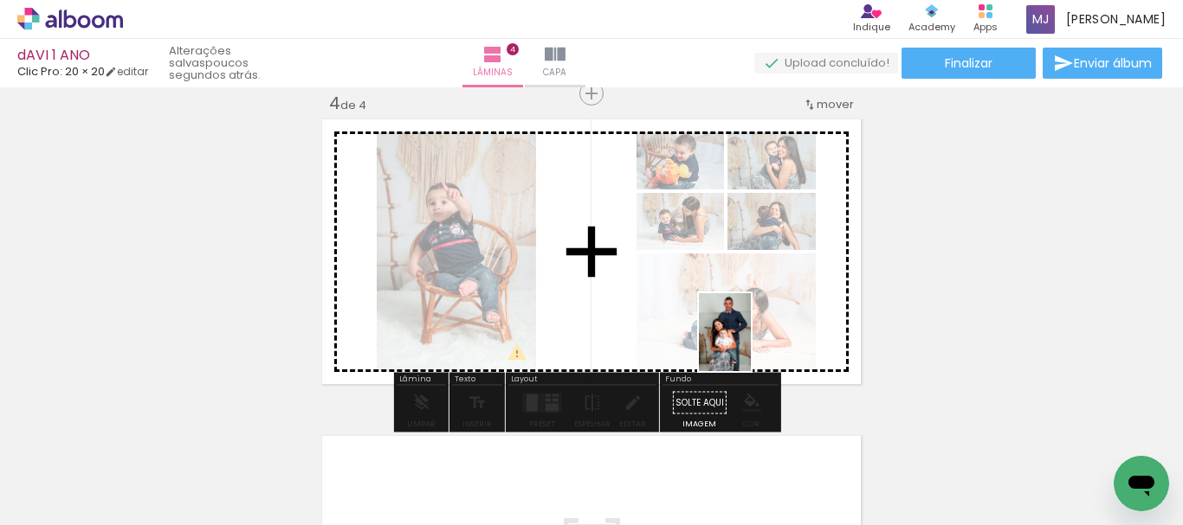
drag, startPoint x: 883, startPoint y: 501, endPoint x: 677, endPoint y: 298, distance: 289.6
click at [677, 298] on quentale-workspace at bounding box center [591, 262] width 1183 height 525
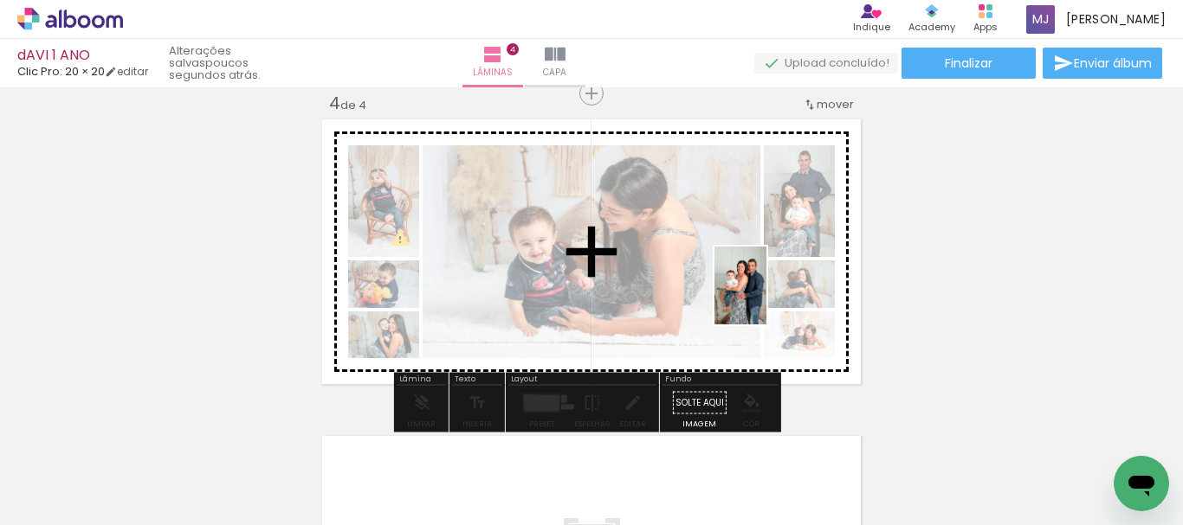
drag, startPoint x: 978, startPoint y: 488, endPoint x: 766, endPoint y: 332, distance: 263.2
click at [776, 281] on quentale-workspace at bounding box center [591, 262] width 1183 height 525
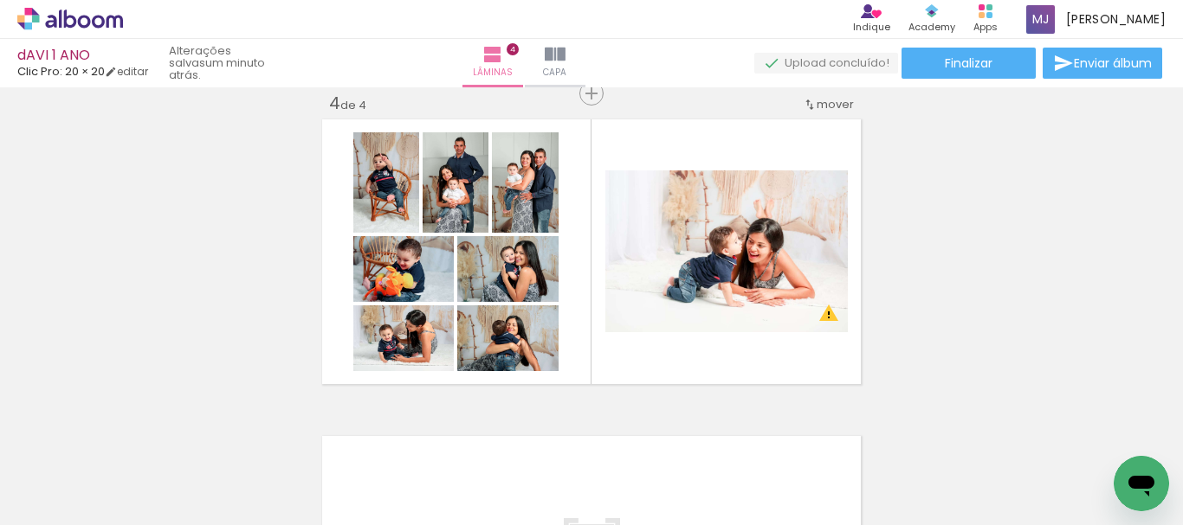
scroll to position [0, 4782]
drag, startPoint x: 941, startPoint y: 522, endPoint x: 9, endPoint y: 48, distance: 1045.7
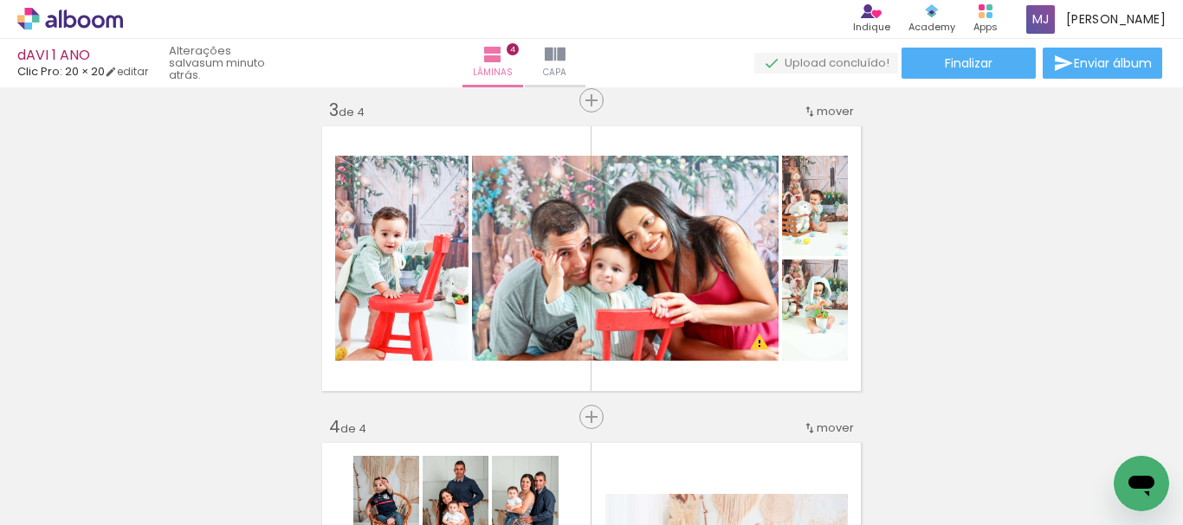
scroll to position [540, 0]
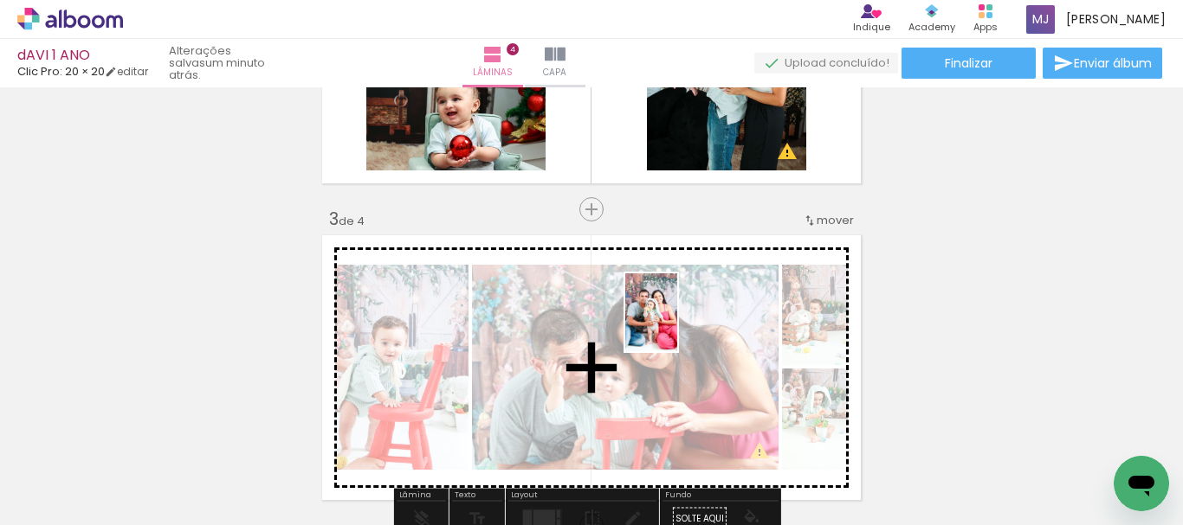
drag, startPoint x: 923, startPoint y: 474, endPoint x: 920, endPoint y: 459, distance: 14.9
click at [677, 326] on quentale-workspace at bounding box center [591, 262] width 1183 height 525
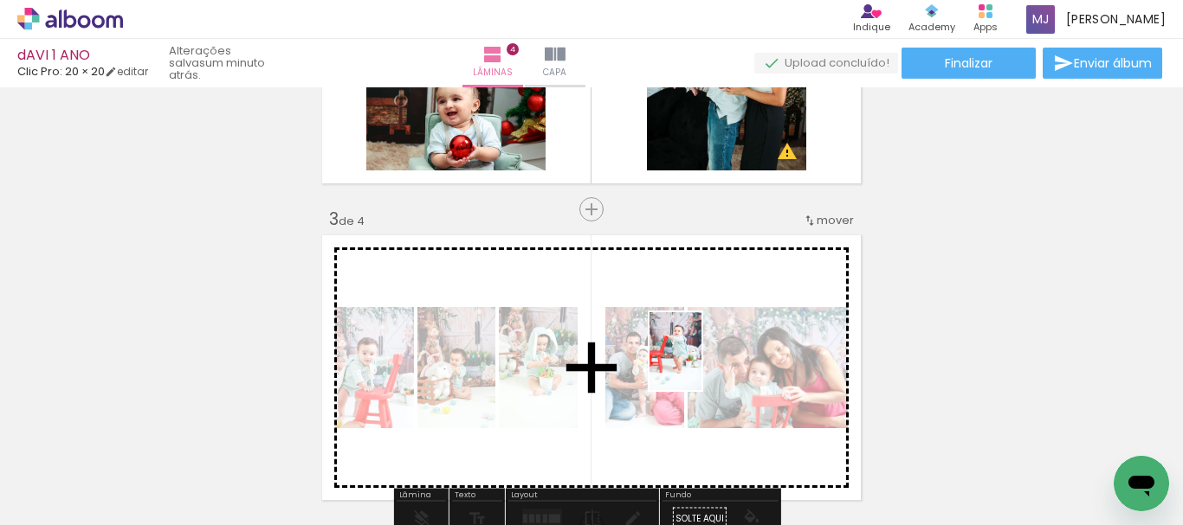
drag, startPoint x: 1029, startPoint y: 464, endPoint x: 857, endPoint y: 395, distance: 185.7
click at [700, 364] on quentale-workspace at bounding box center [591, 262] width 1183 height 525
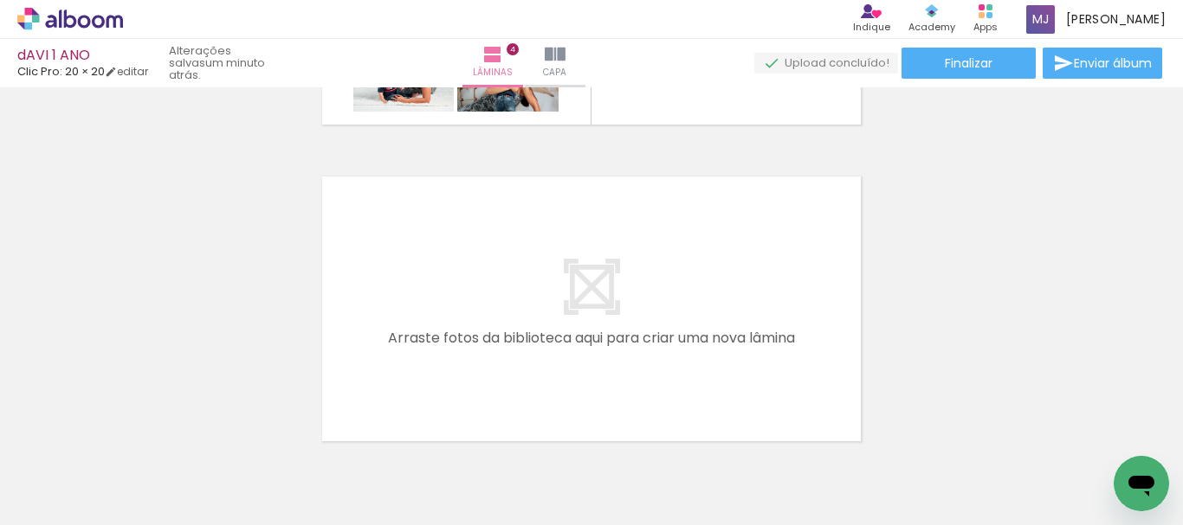
scroll to position [0, 3822]
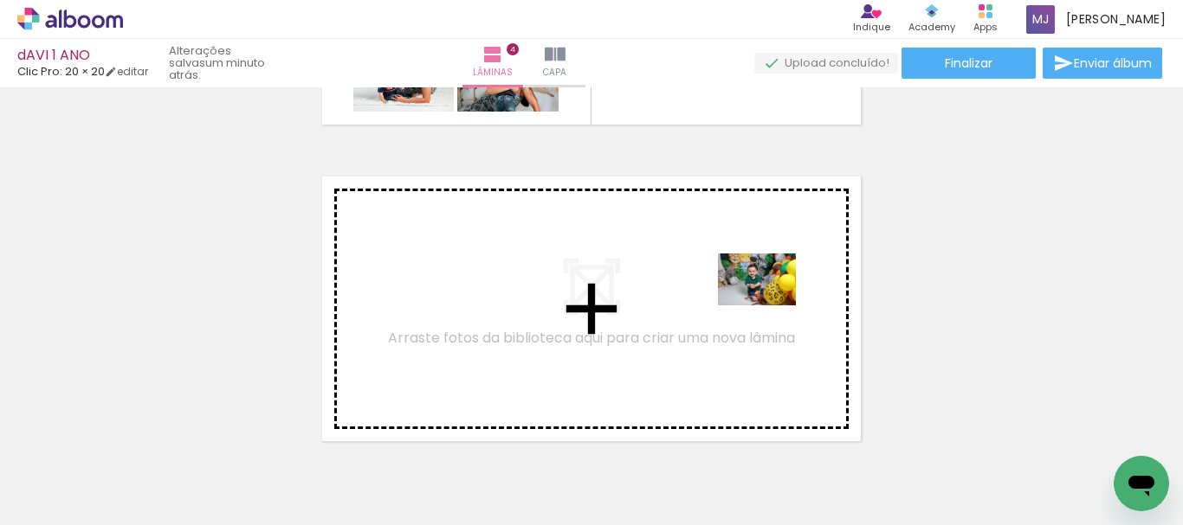
drag, startPoint x: 829, startPoint y: 471, endPoint x: 770, endPoint y: 306, distance: 175.8
click at [770, 306] on quentale-workspace at bounding box center [591, 262] width 1183 height 525
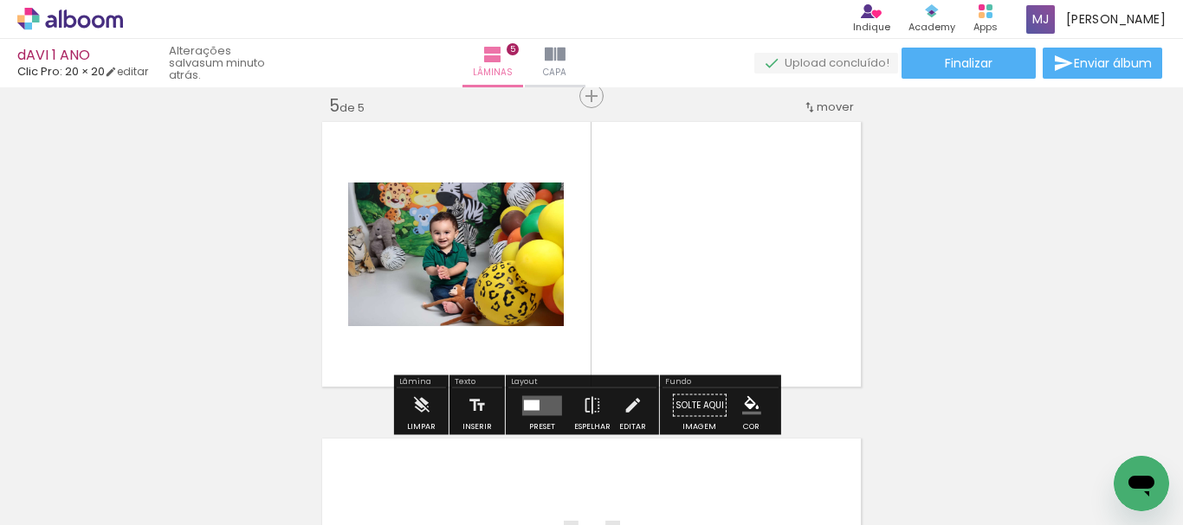
scroll to position [1290, 0]
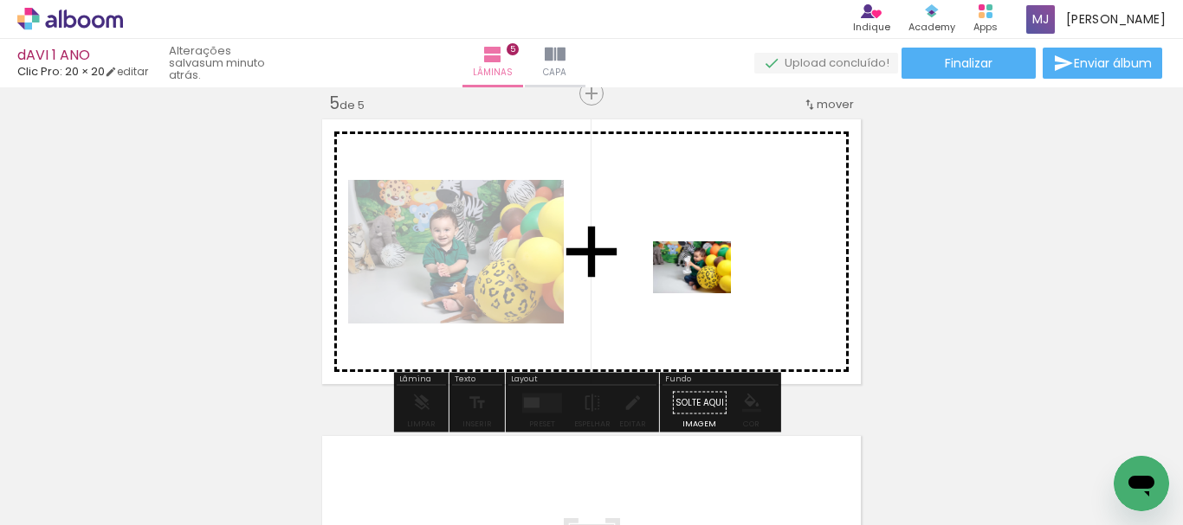
drag, startPoint x: 698, startPoint y: 459, endPoint x: 815, endPoint y: 517, distance: 130.5
click at [705, 293] on quentale-workspace at bounding box center [591, 262] width 1183 height 525
